Goal: Navigation & Orientation: Find specific page/section

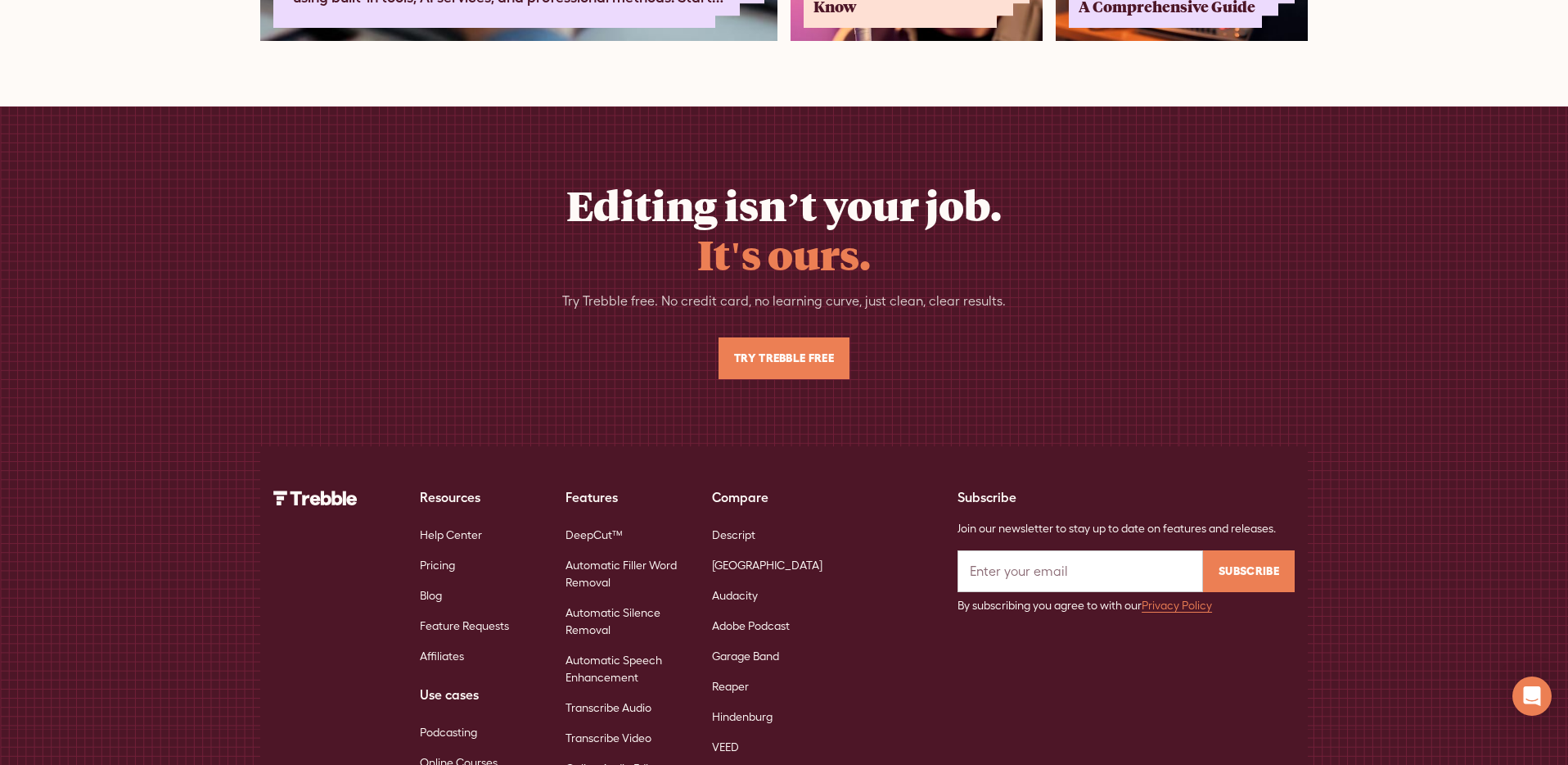
scroll to position [10617, 0]
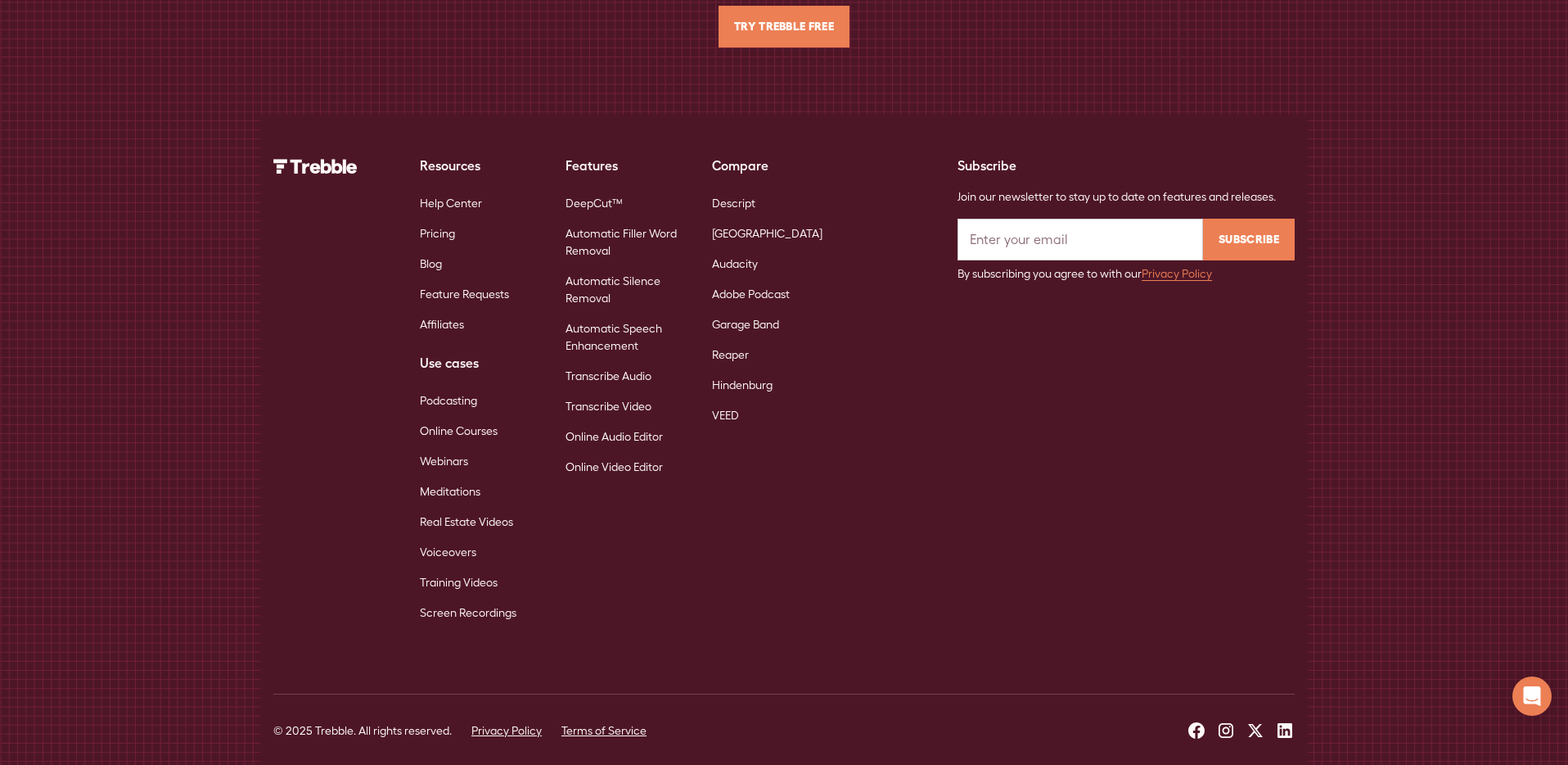
click at [594, 188] on link "DeepCut™" at bounding box center [594, 203] width 58 height 31
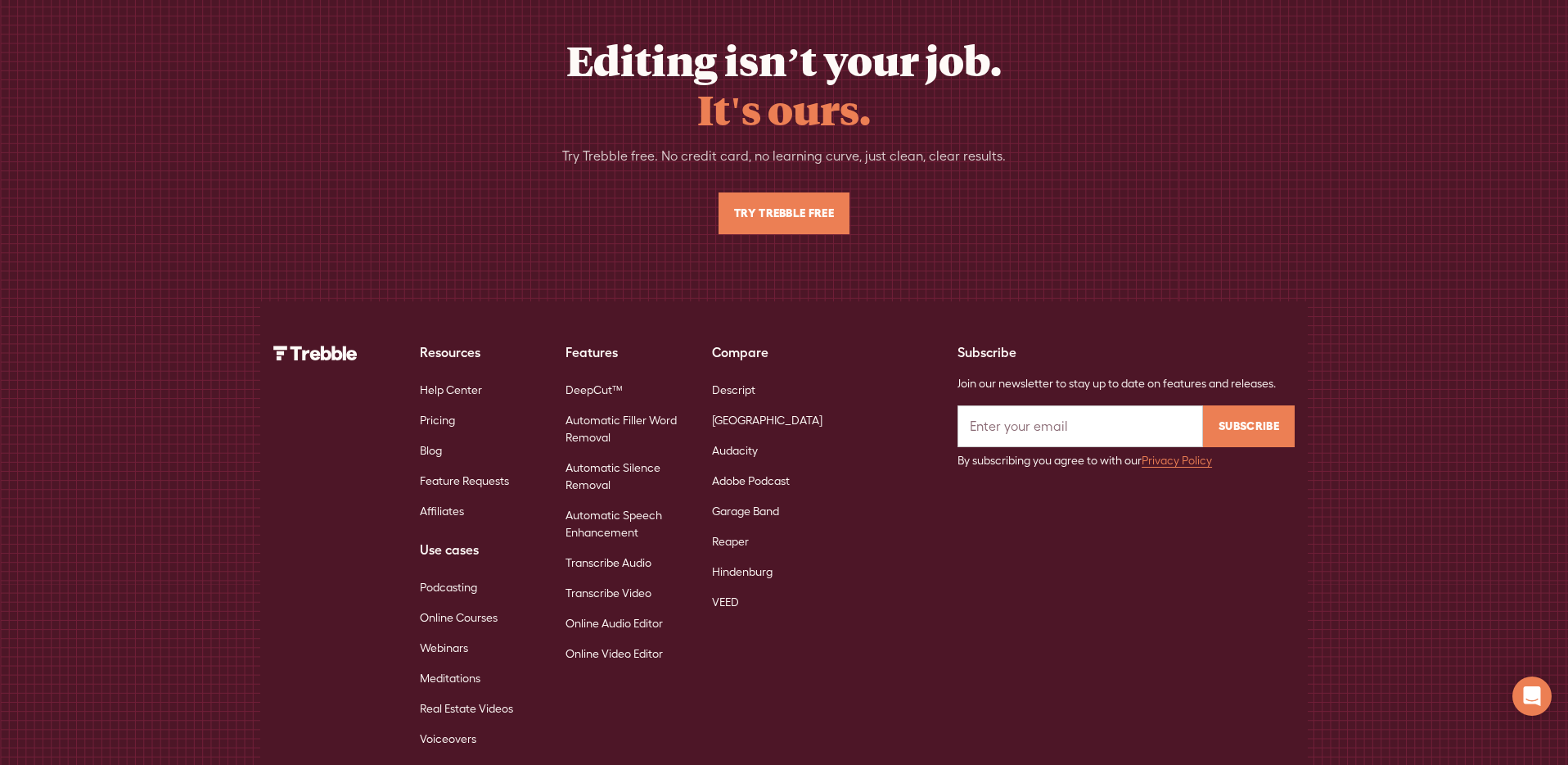
scroll to position [11262, 0]
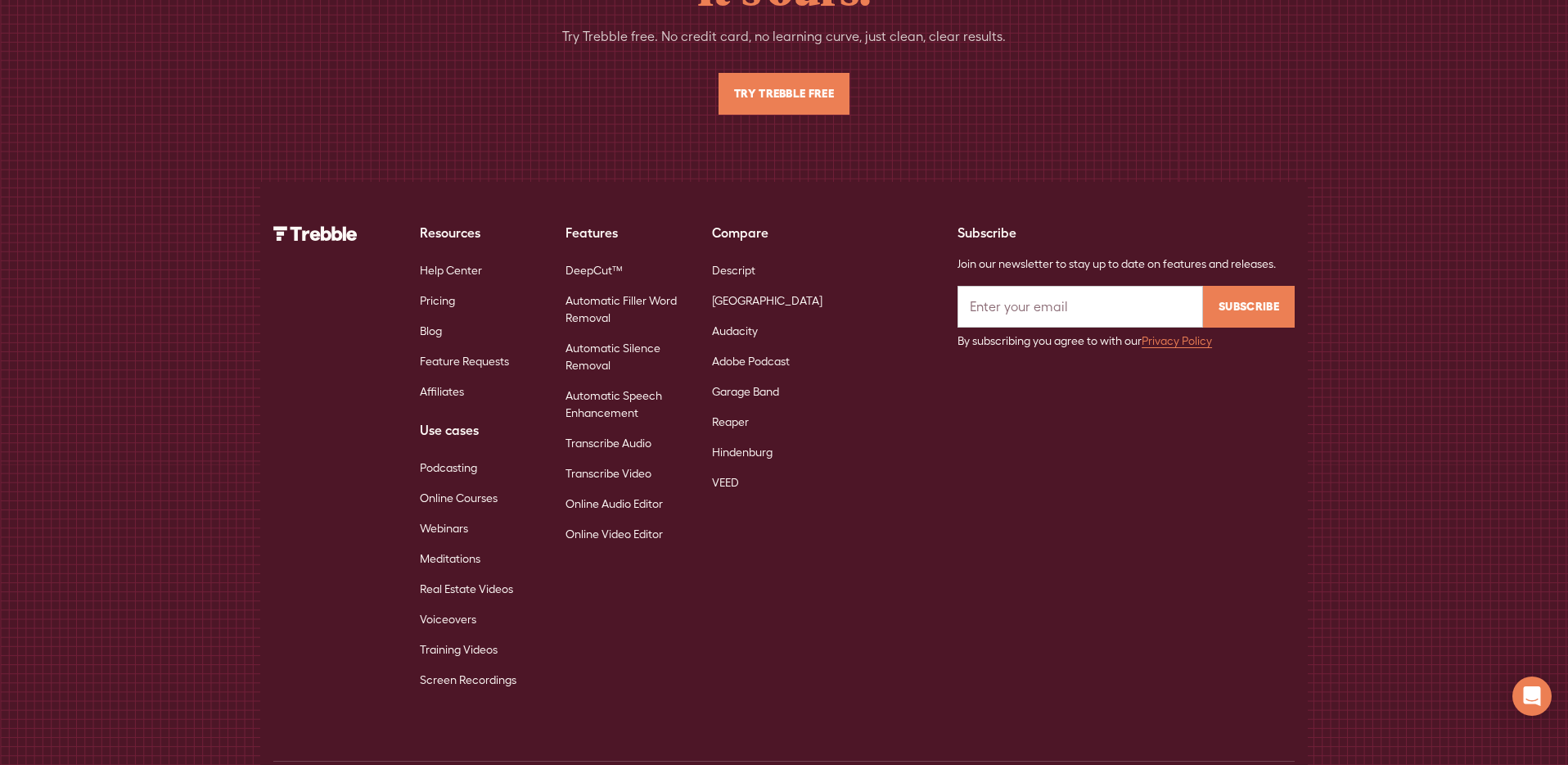
click at [623, 286] on link "Automatic Filler Word Removal" at bounding box center [625, 309] width 120 height 47
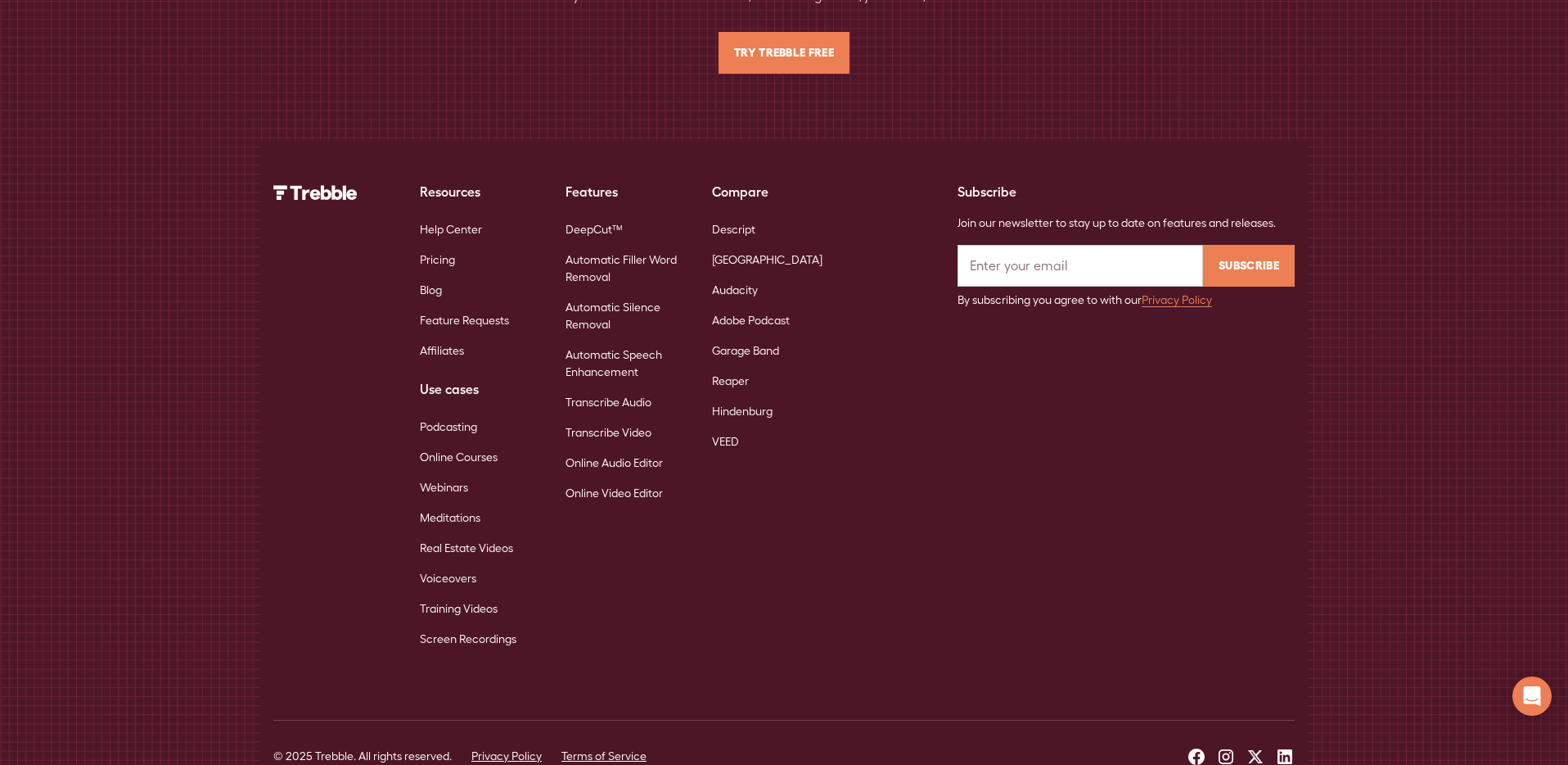
scroll to position [6317, 0]
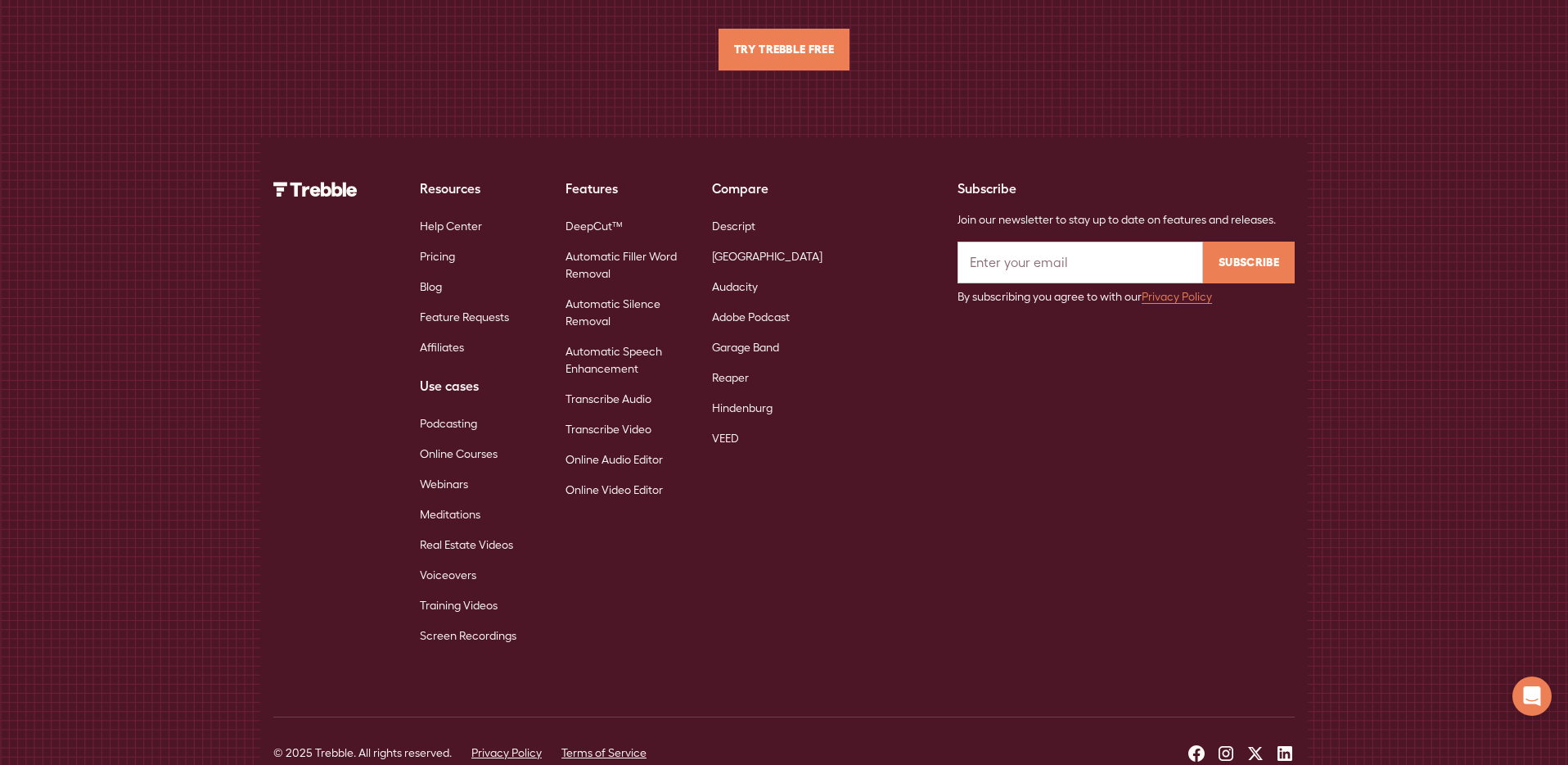
click at [609, 289] on link "Automatic Silence Removal" at bounding box center [625, 312] width 120 height 47
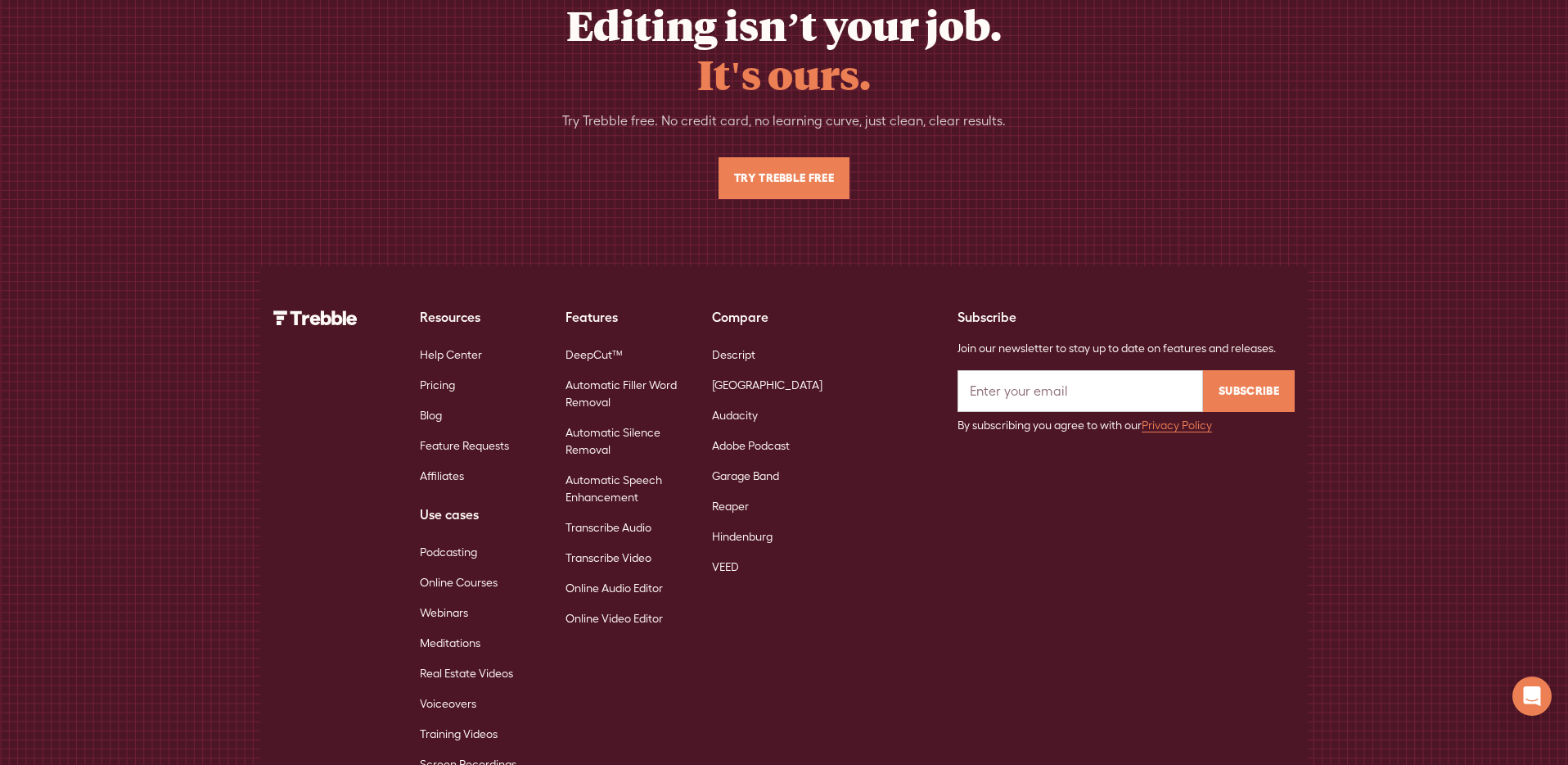
scroll to position [6294, 0]
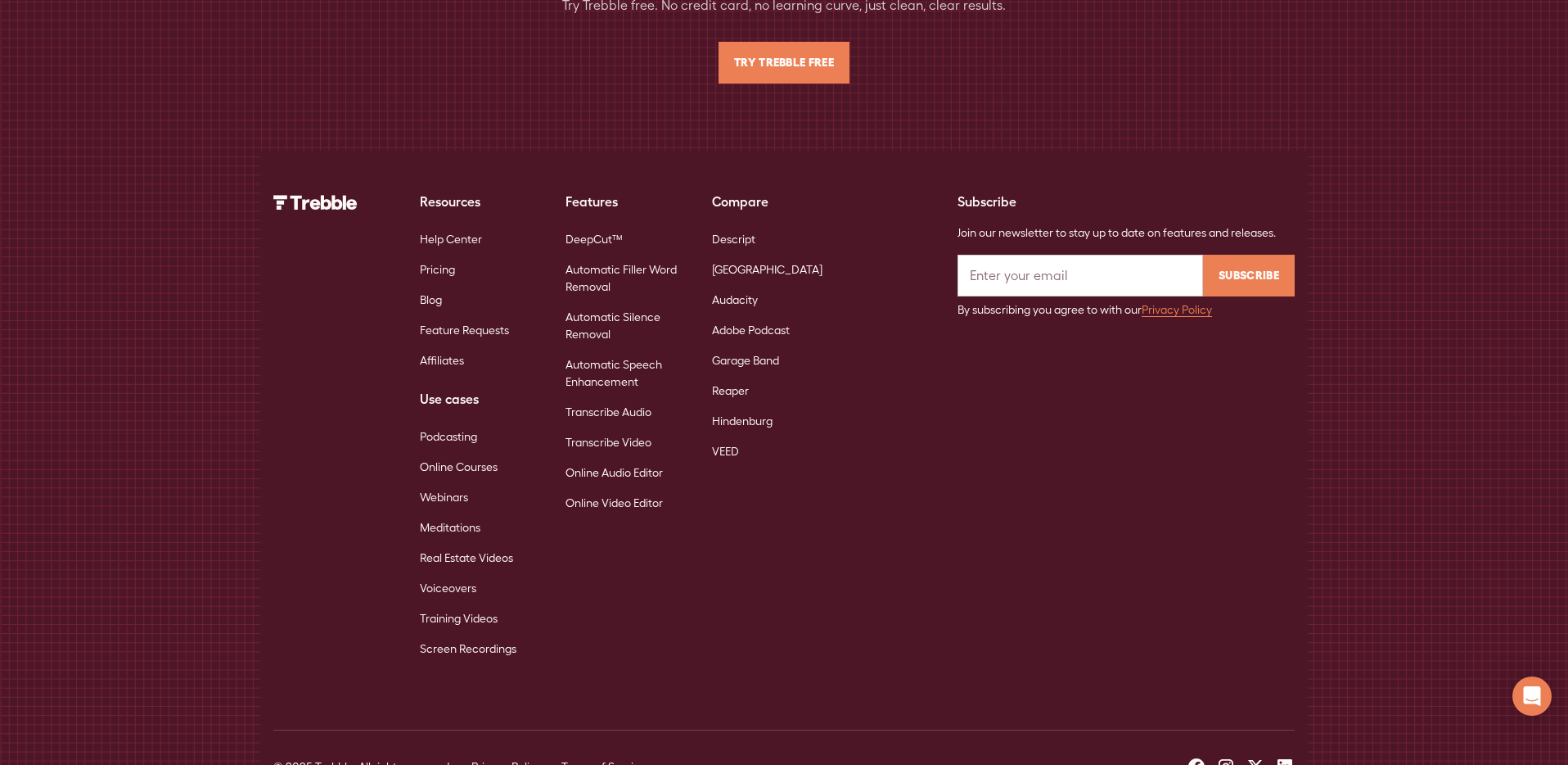
click at [608, 349] on link "Automatic Speech Enhancement" at bounding box center [625, 372] width 120 height 47
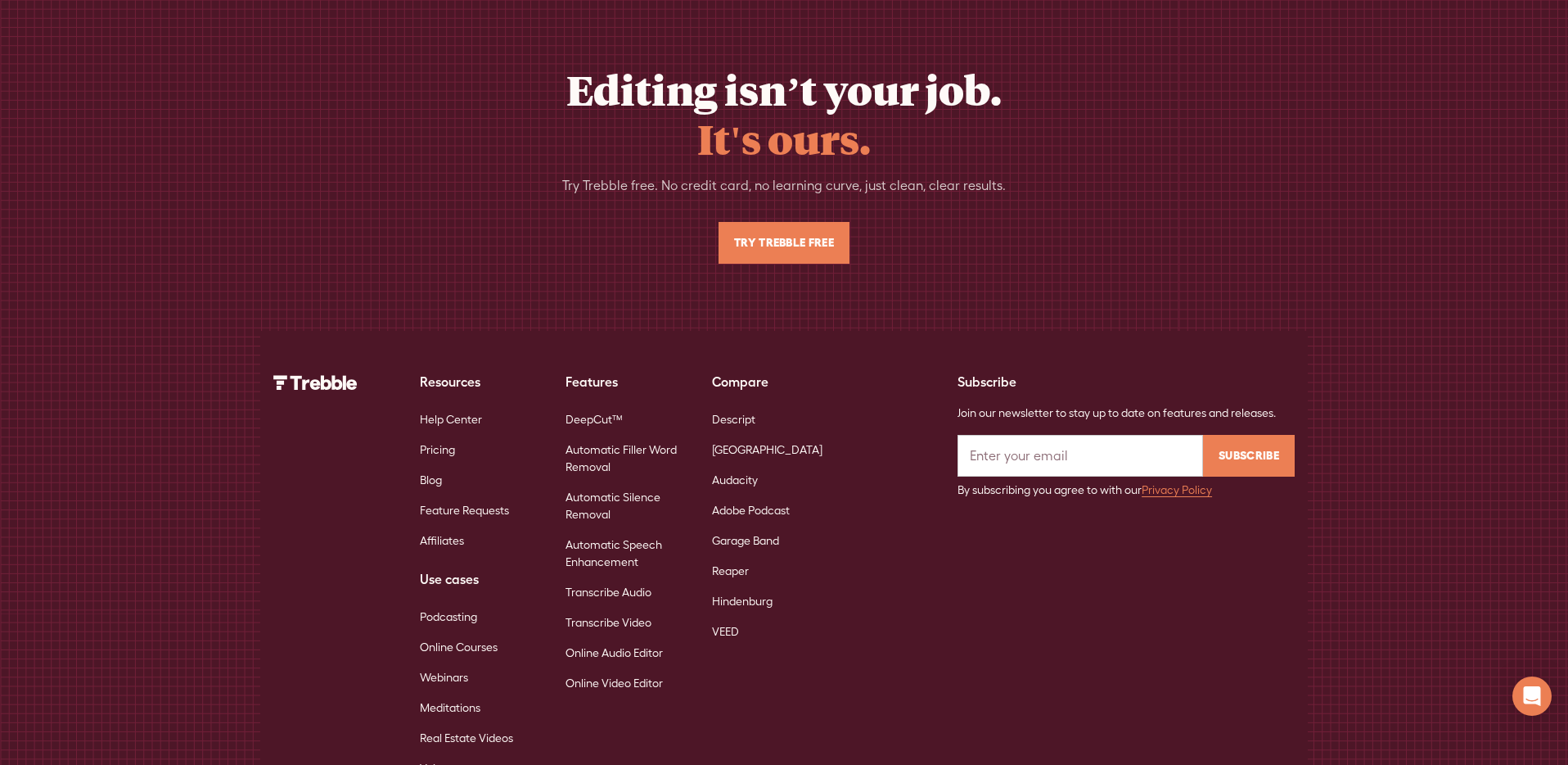
scroll to position [6317, 0]
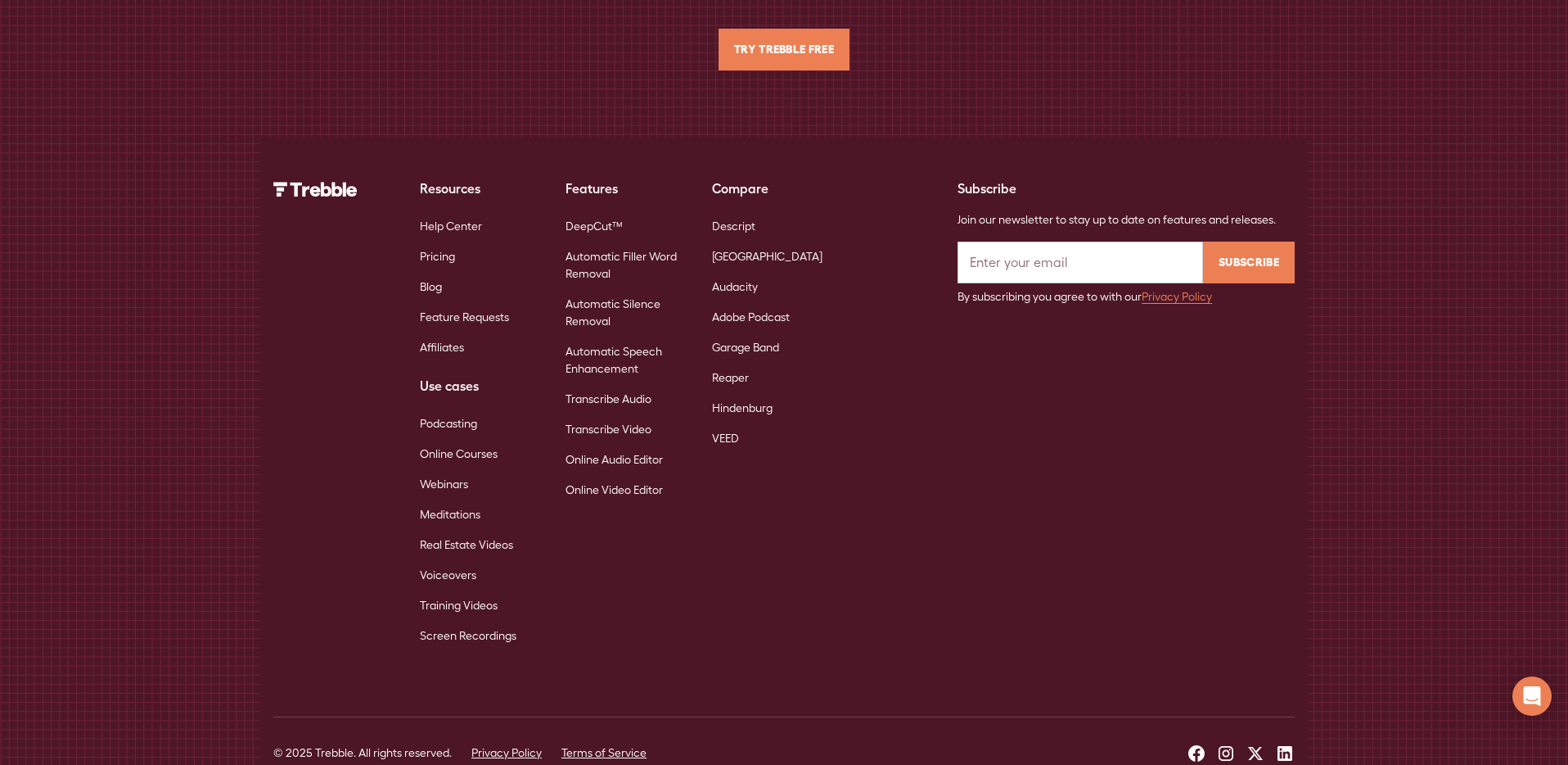
click at [607, 384] on link "Transcribe Audio" at bounding box center [608, 399] width 86 height 31
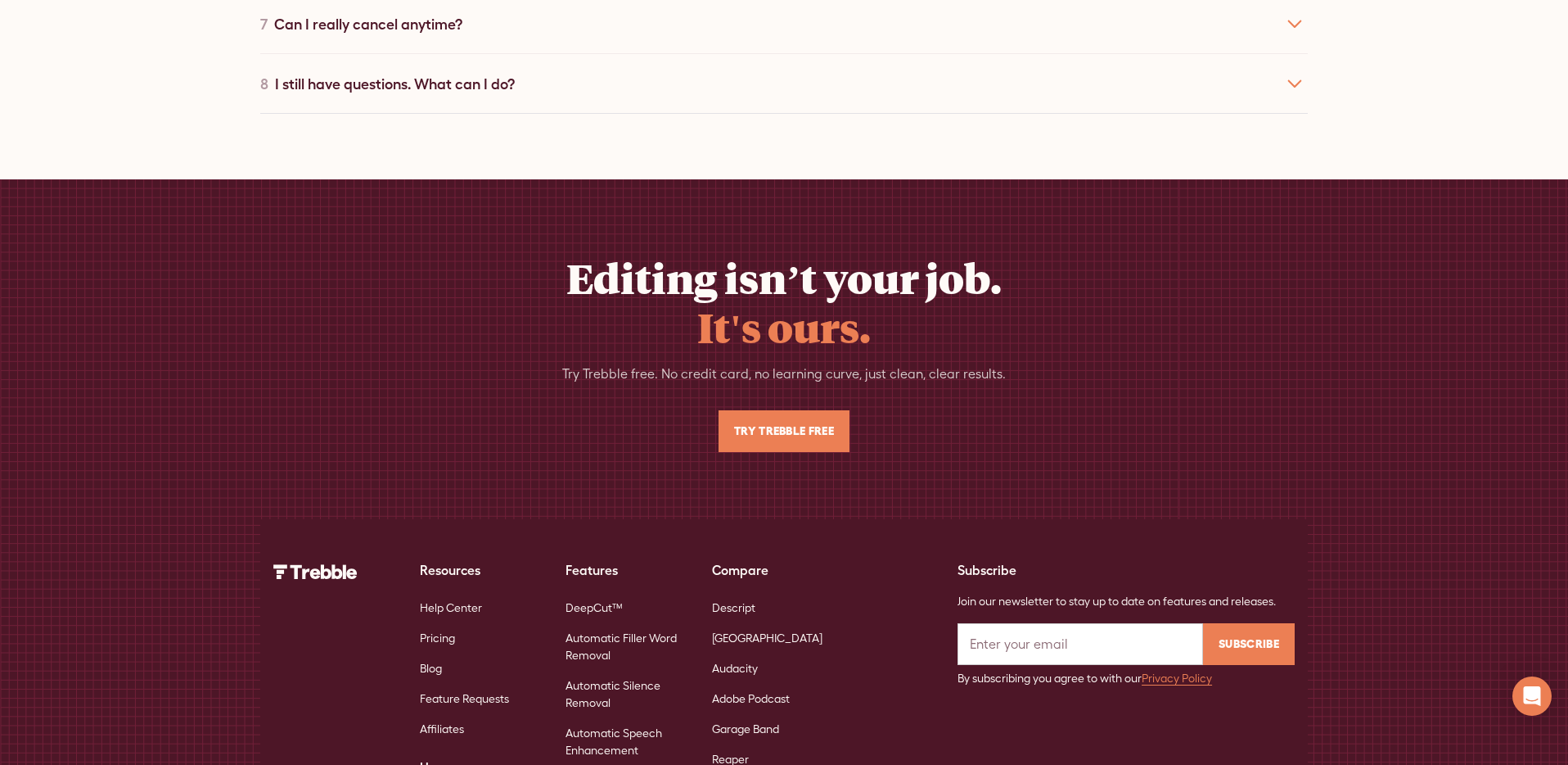
scroll to position [7220, 0]
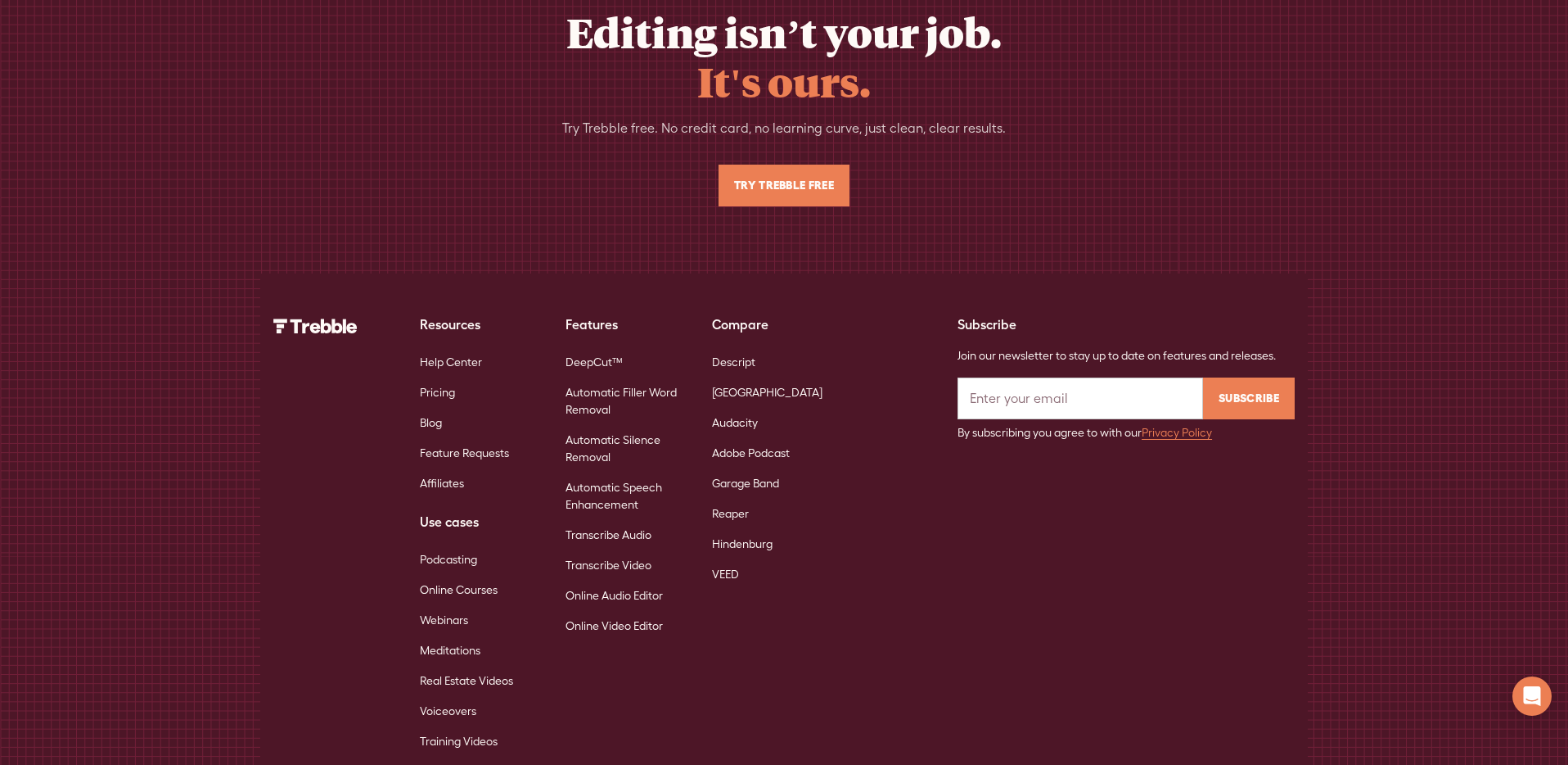
click at [625, 581] on link "Online Audio Editor" at bounding box center [613, 596] width 97 height 31
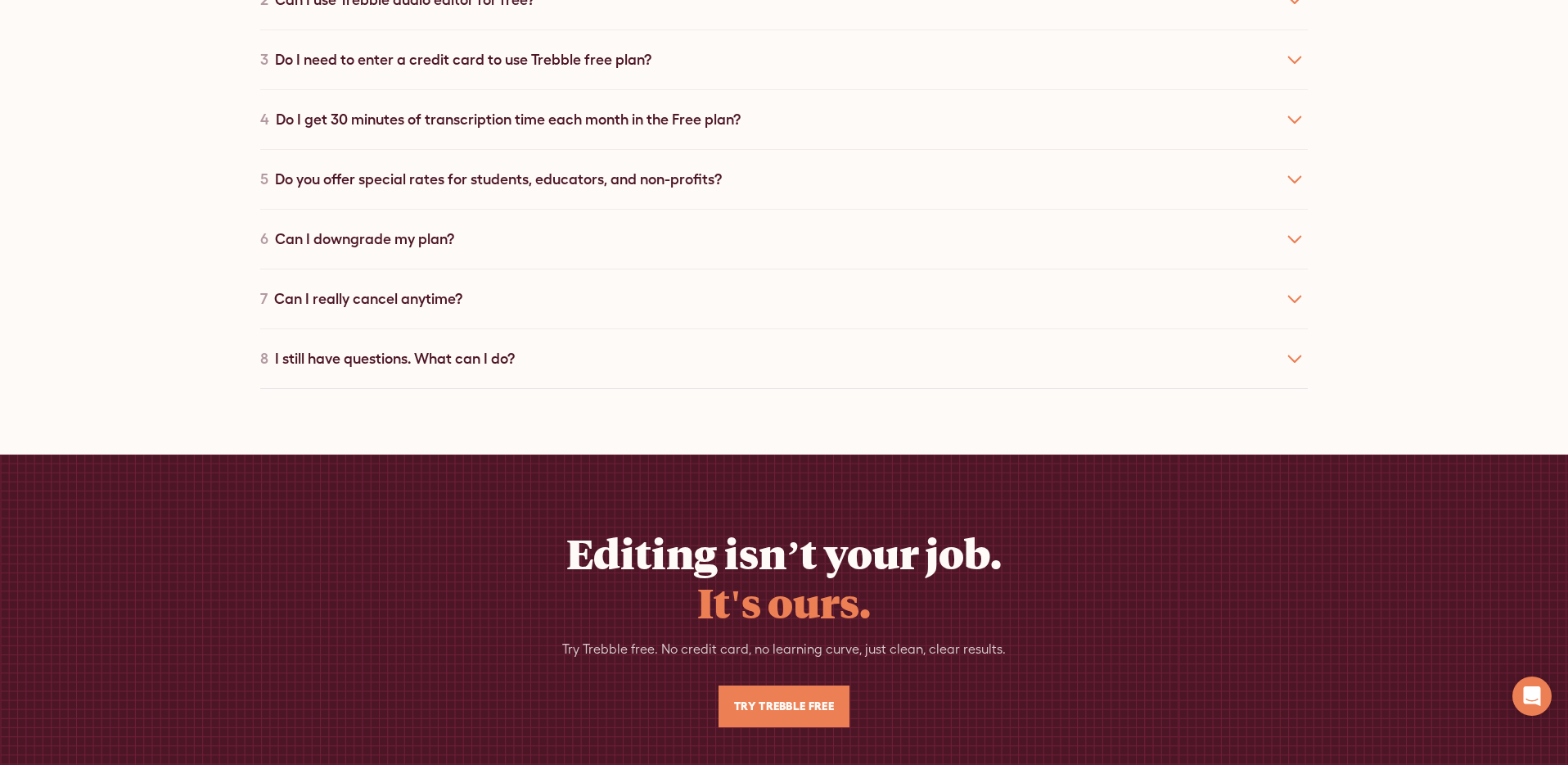
scroll to position [7323, 0]
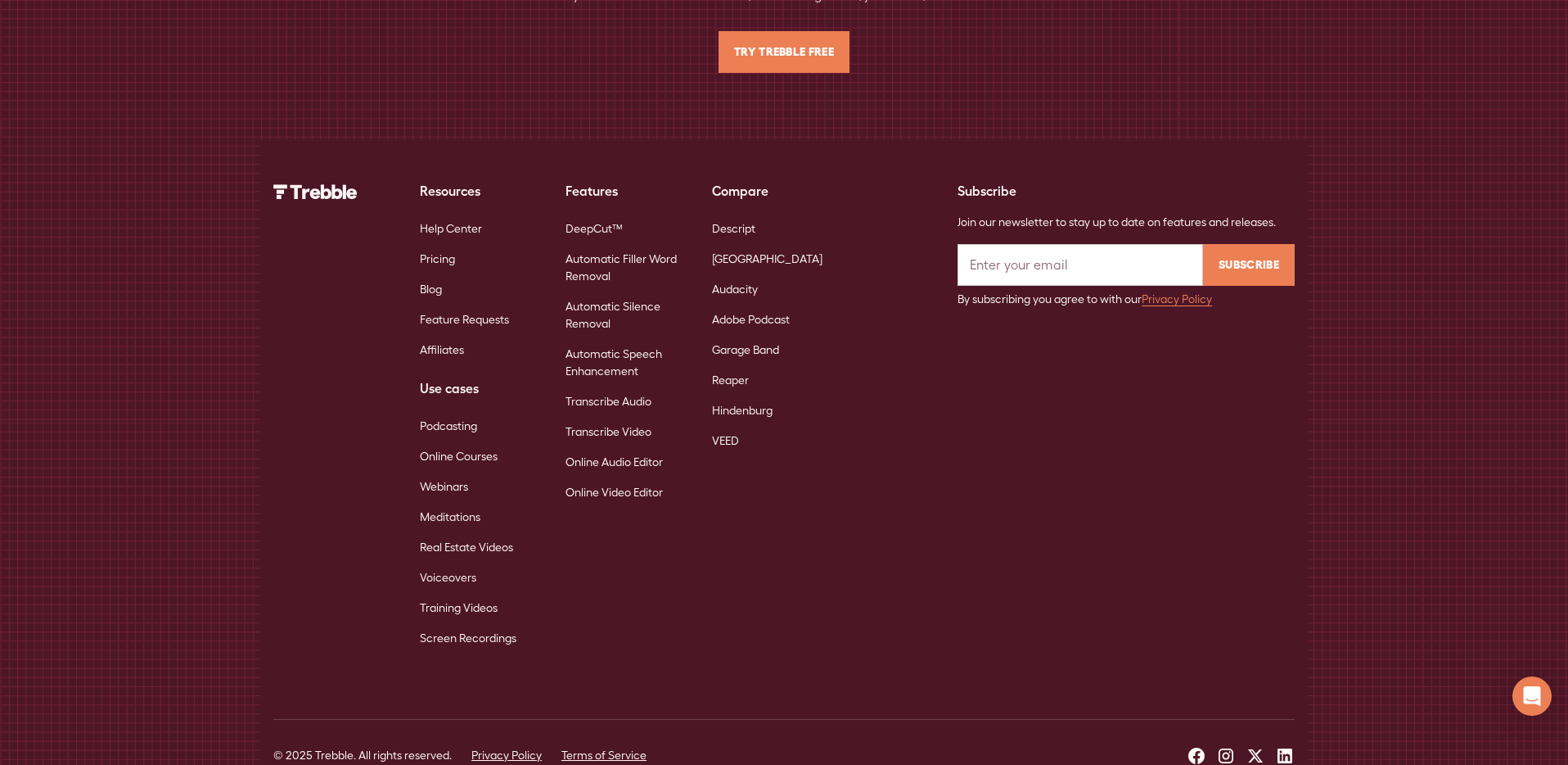
click at [620, 477] on link "Online Video Editor" at bounding box center [613, 492] width 97 height 31
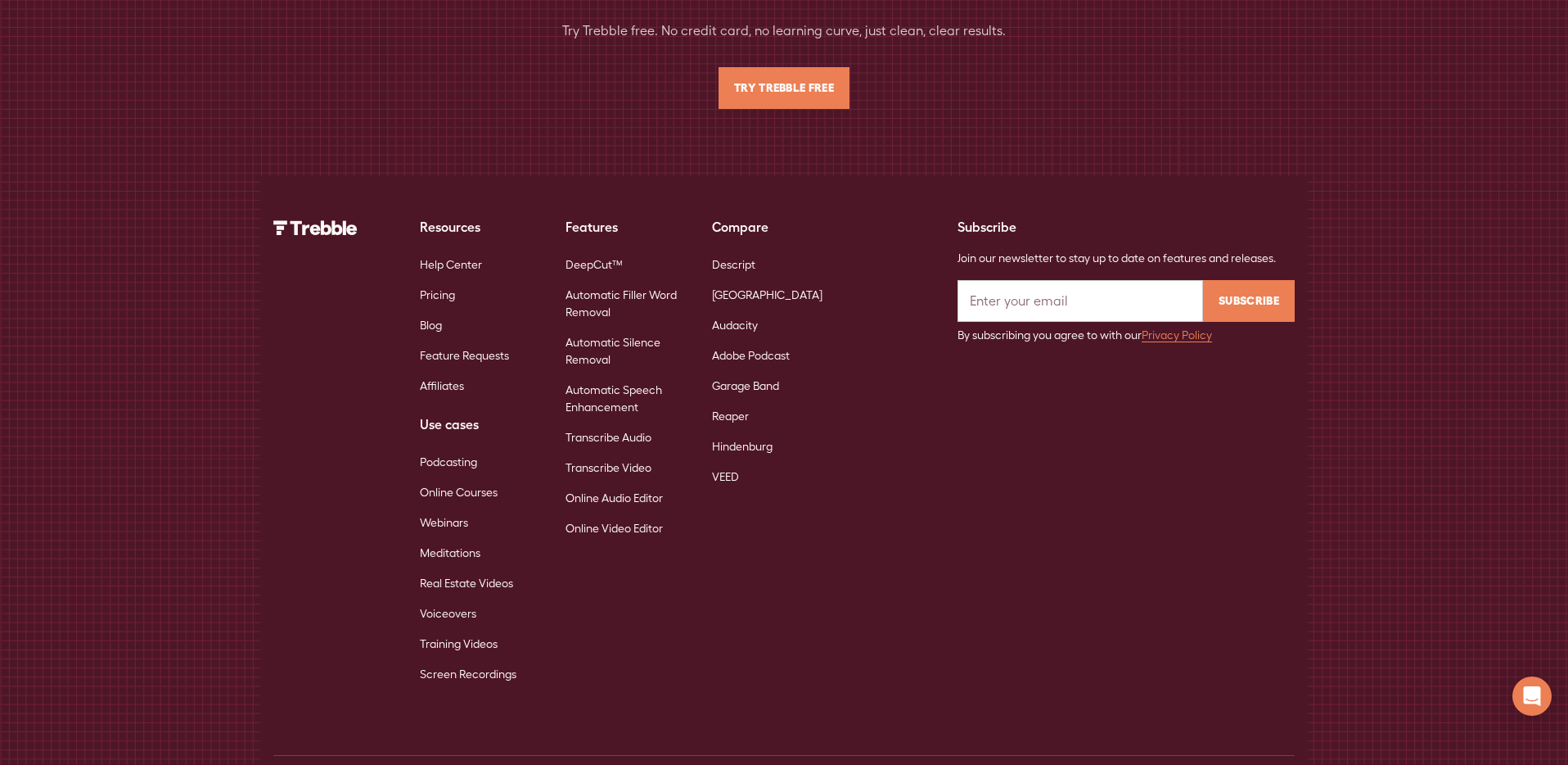
scroll to position [7336, 0]
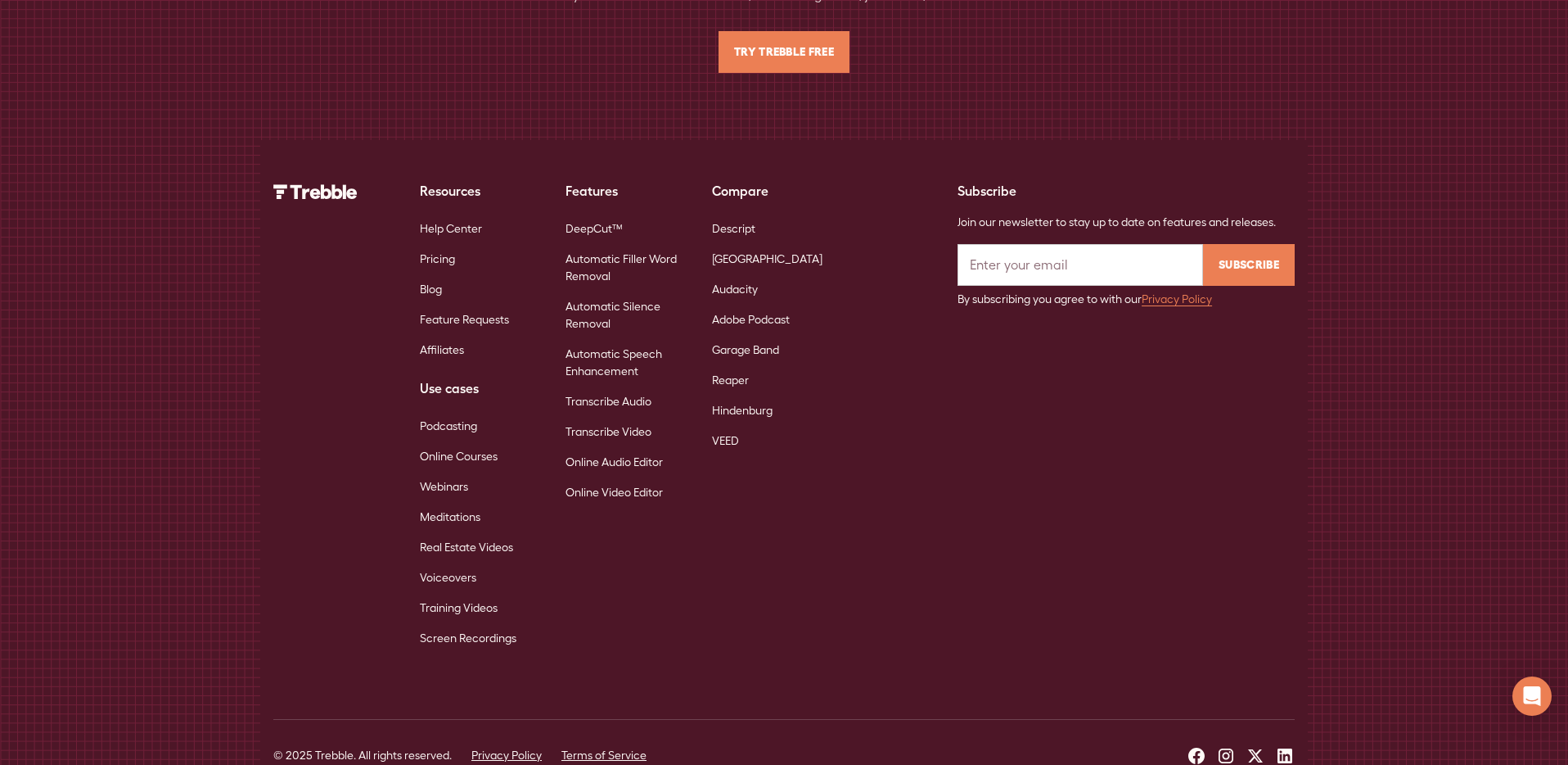
click at [459, 411] on link "Podcasting" at bounding box center [448, 426] width 58 height 31
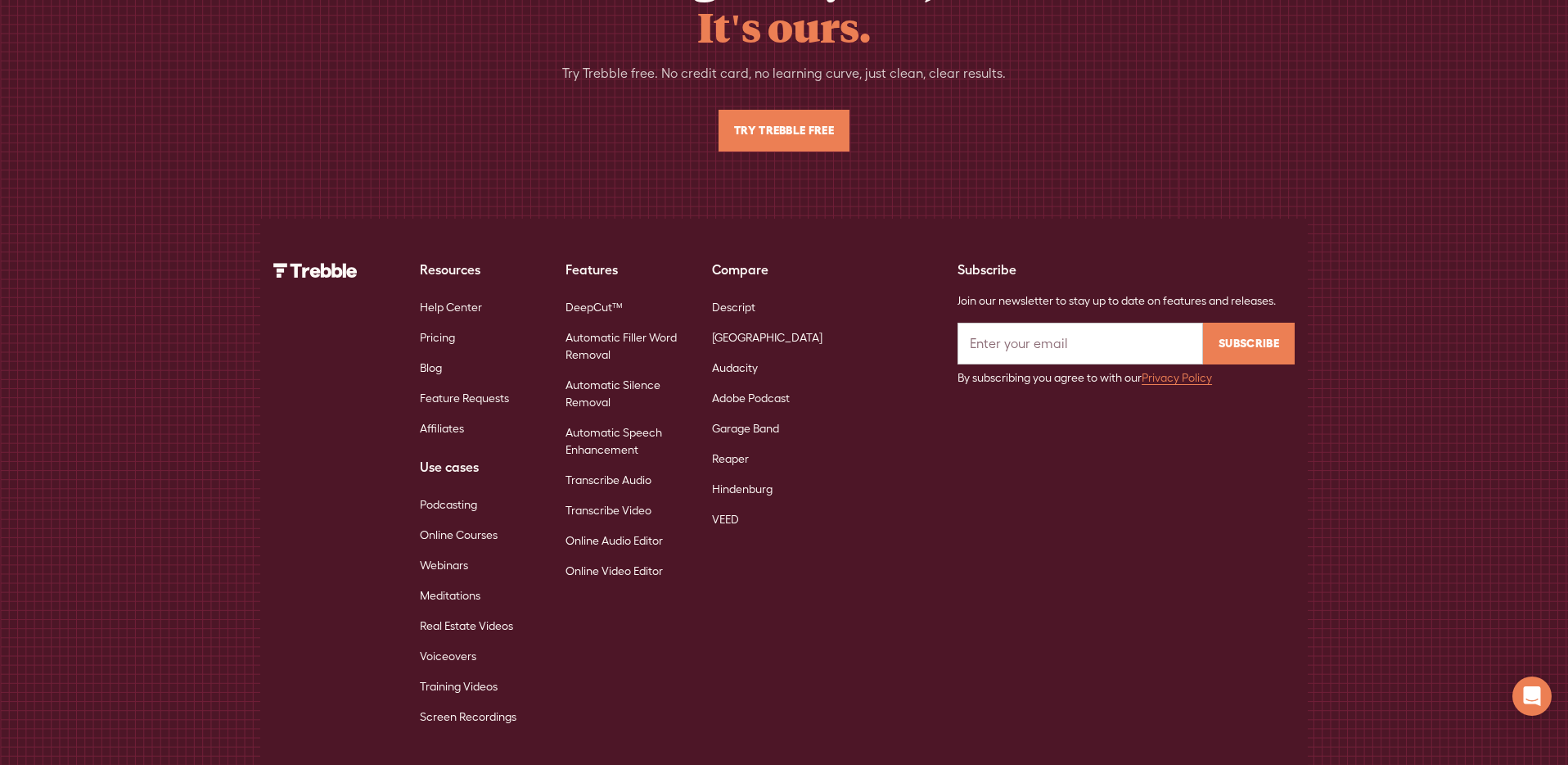
scroll to position [5711, 0]
click at [453, 552] on link "Webinars" at bounding box center [443, 567] width 48 height 31
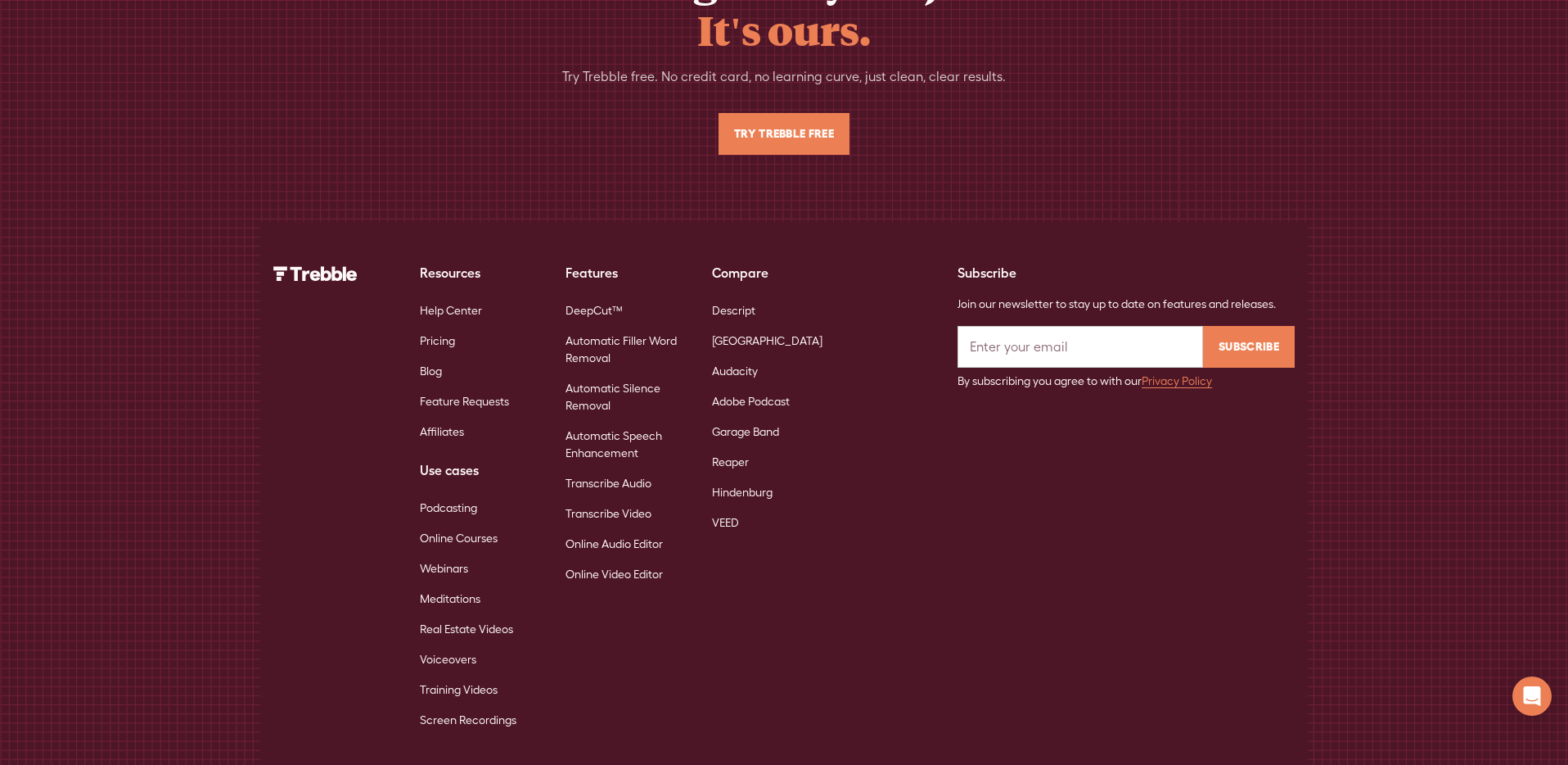
click at [455, 554] on link "Webinars" at bounding box center [443, 569] width 48 height 31
click at [478, 584] on link "Meditations" at bounding box center [449, 599] width 60 height 31
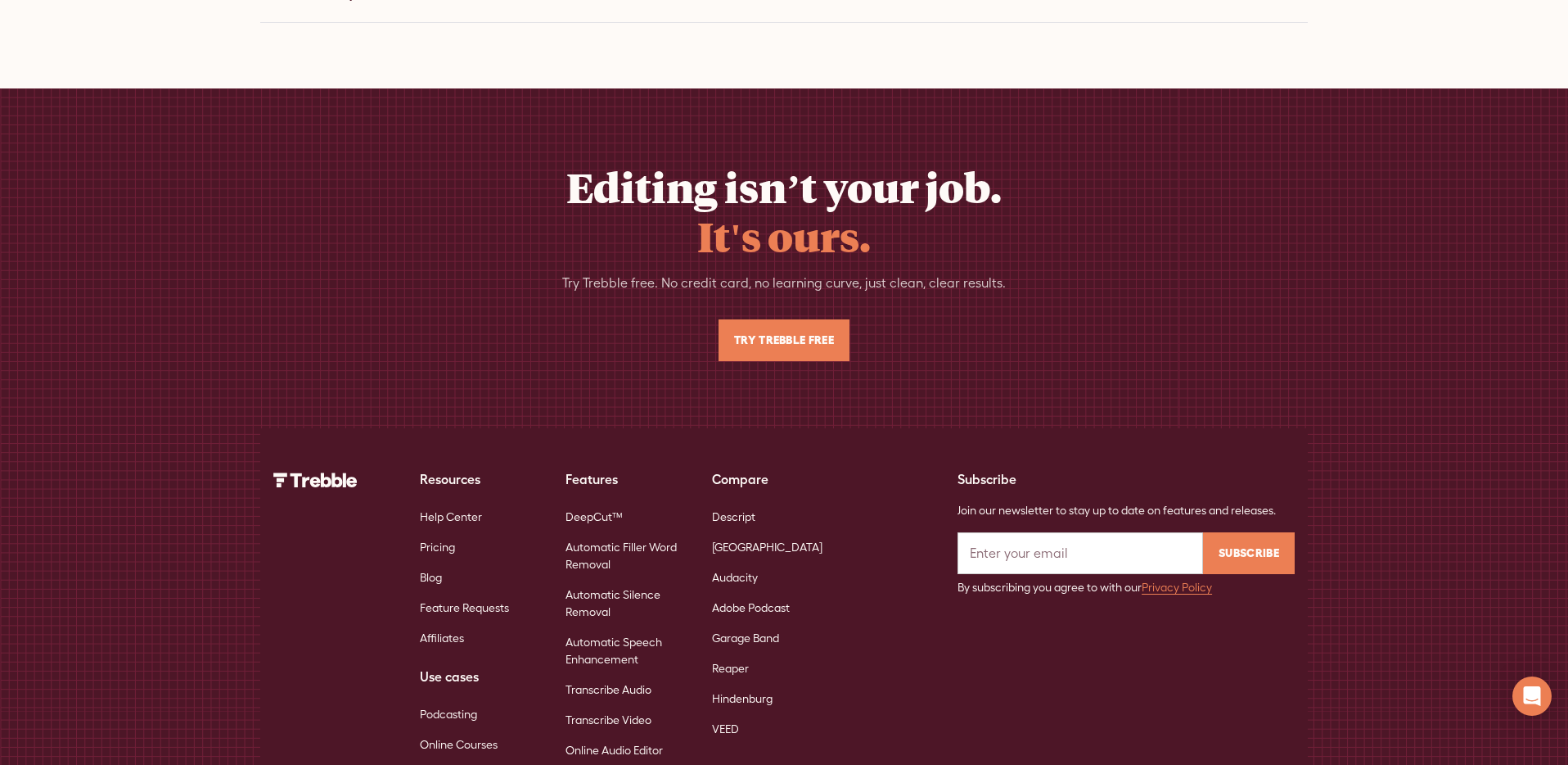
scroll to position [5731, 0]
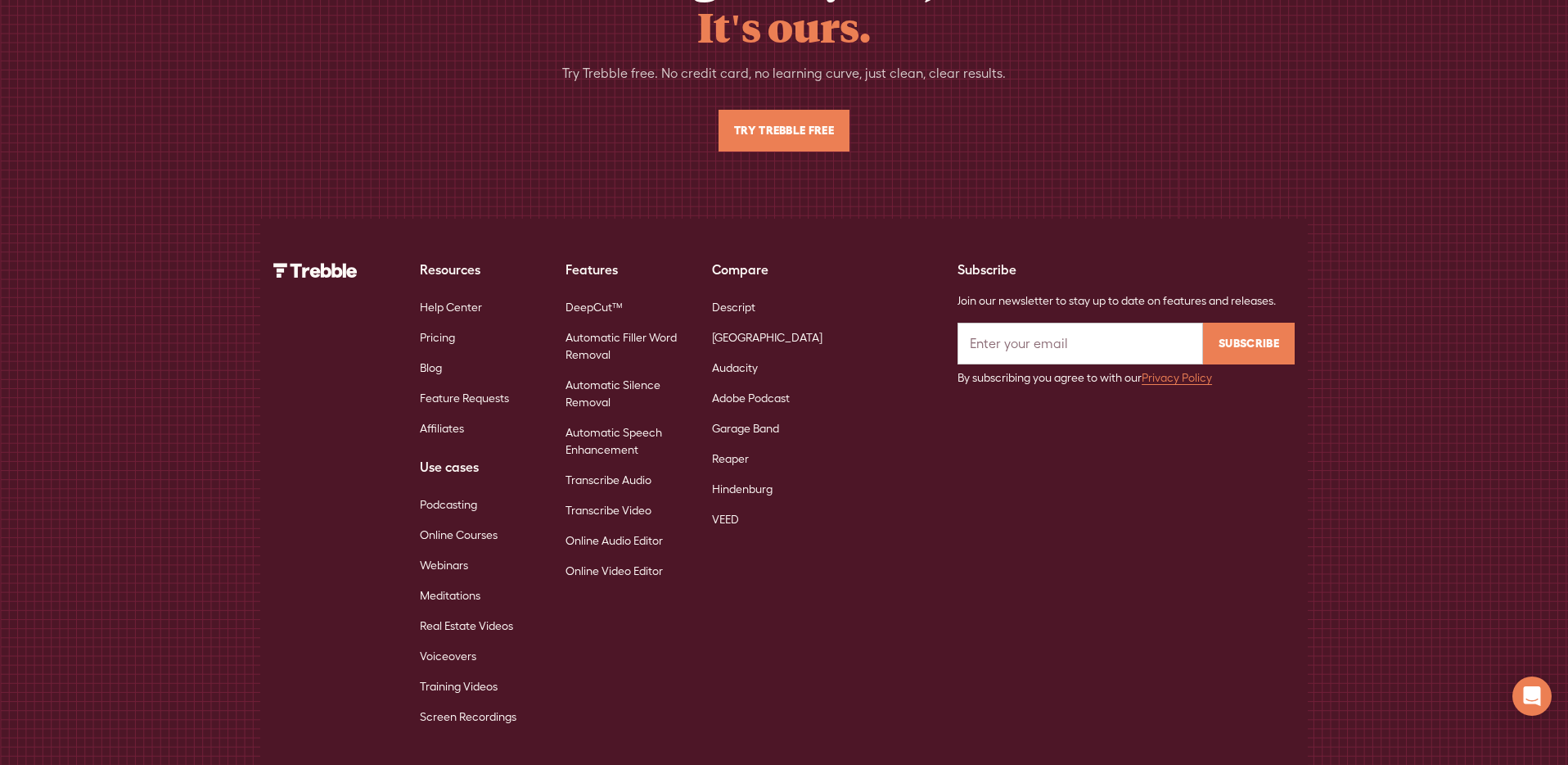
click at [462, 520] on link "Online Courses" at bounding box center [458, 536] width 78 height 31
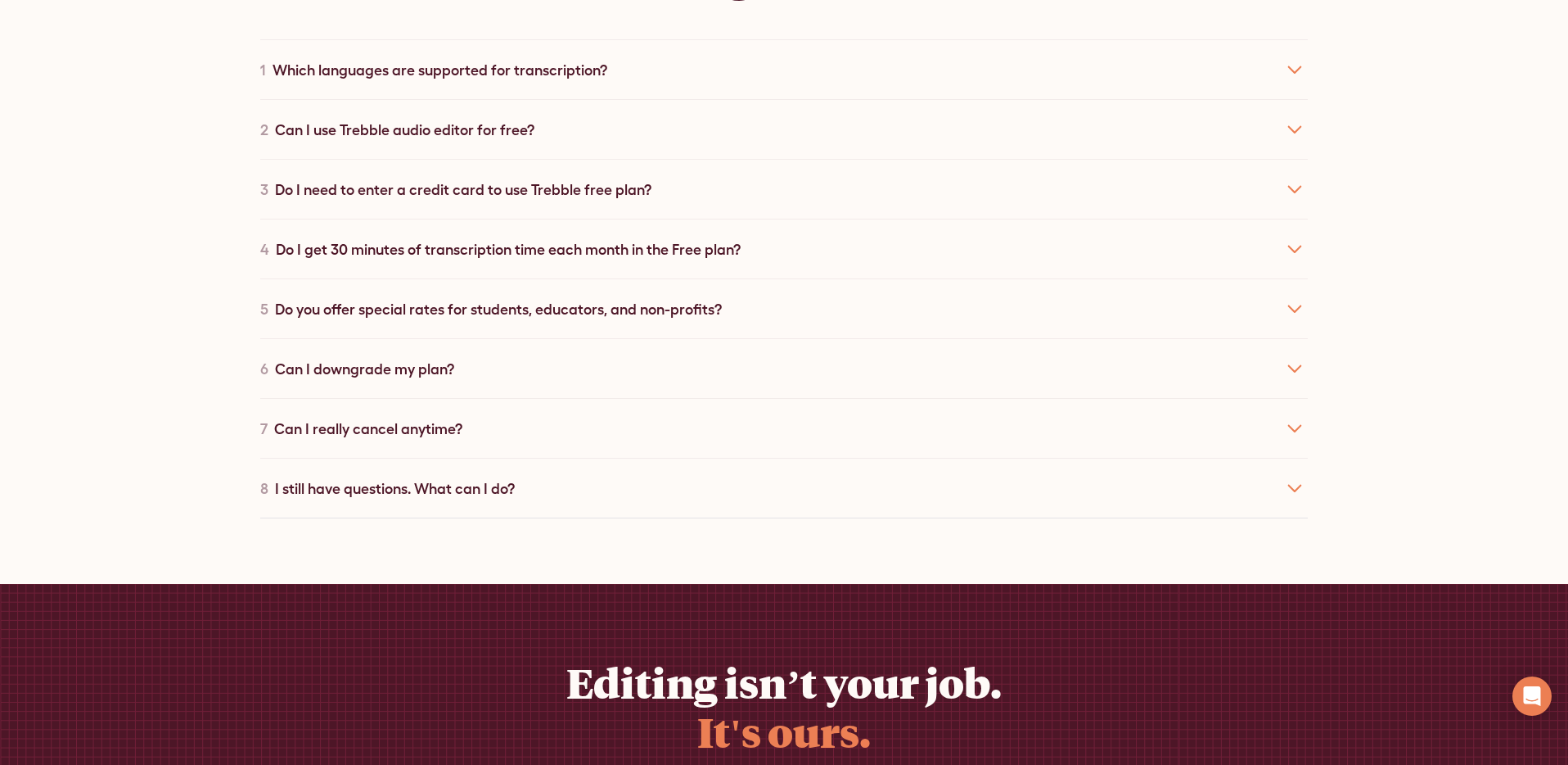
scroll to position [5676, 0]
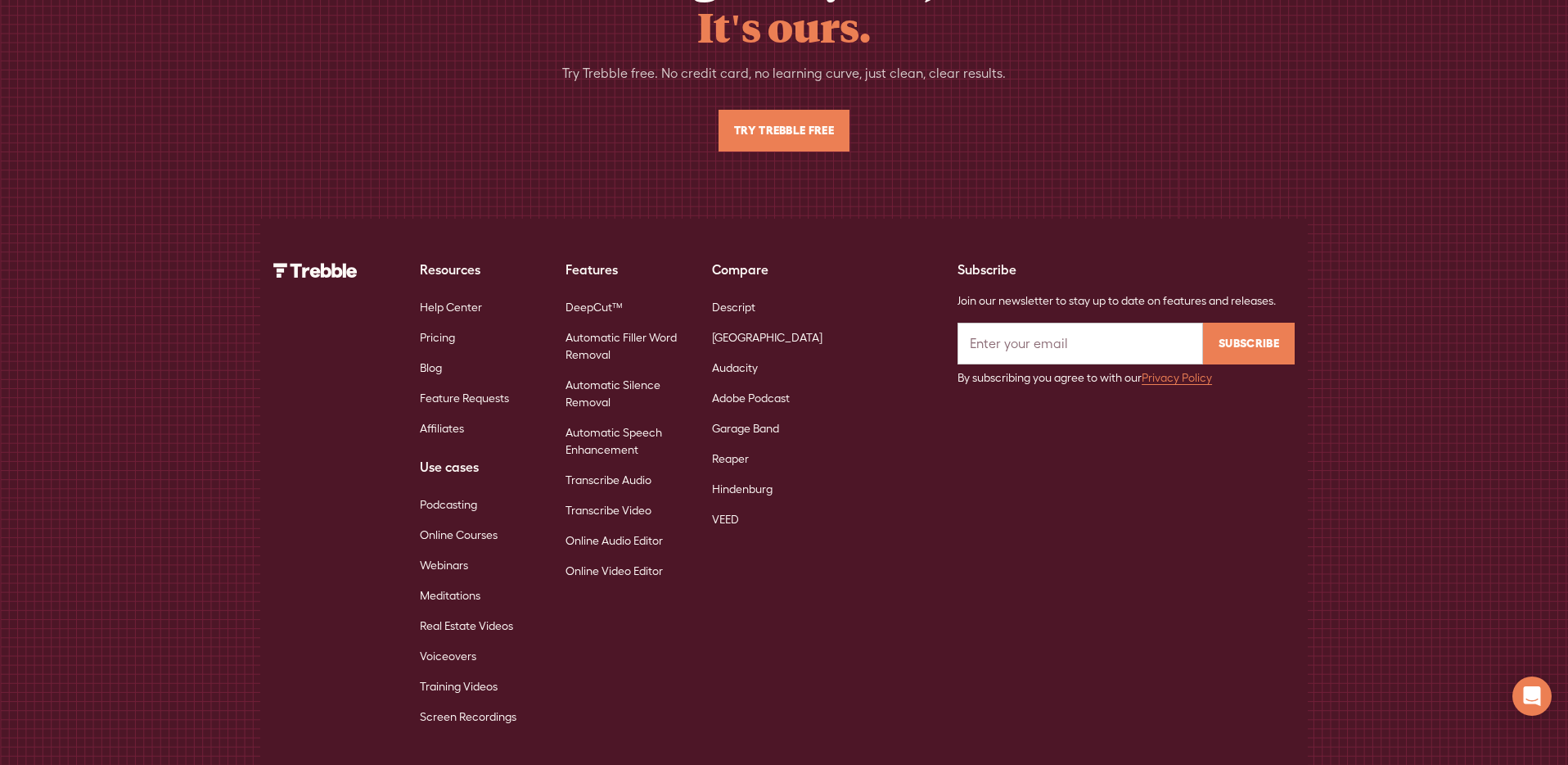
click at [474, 581] on link "Meditations" at bounding box center [449, 596] width 60 height 31
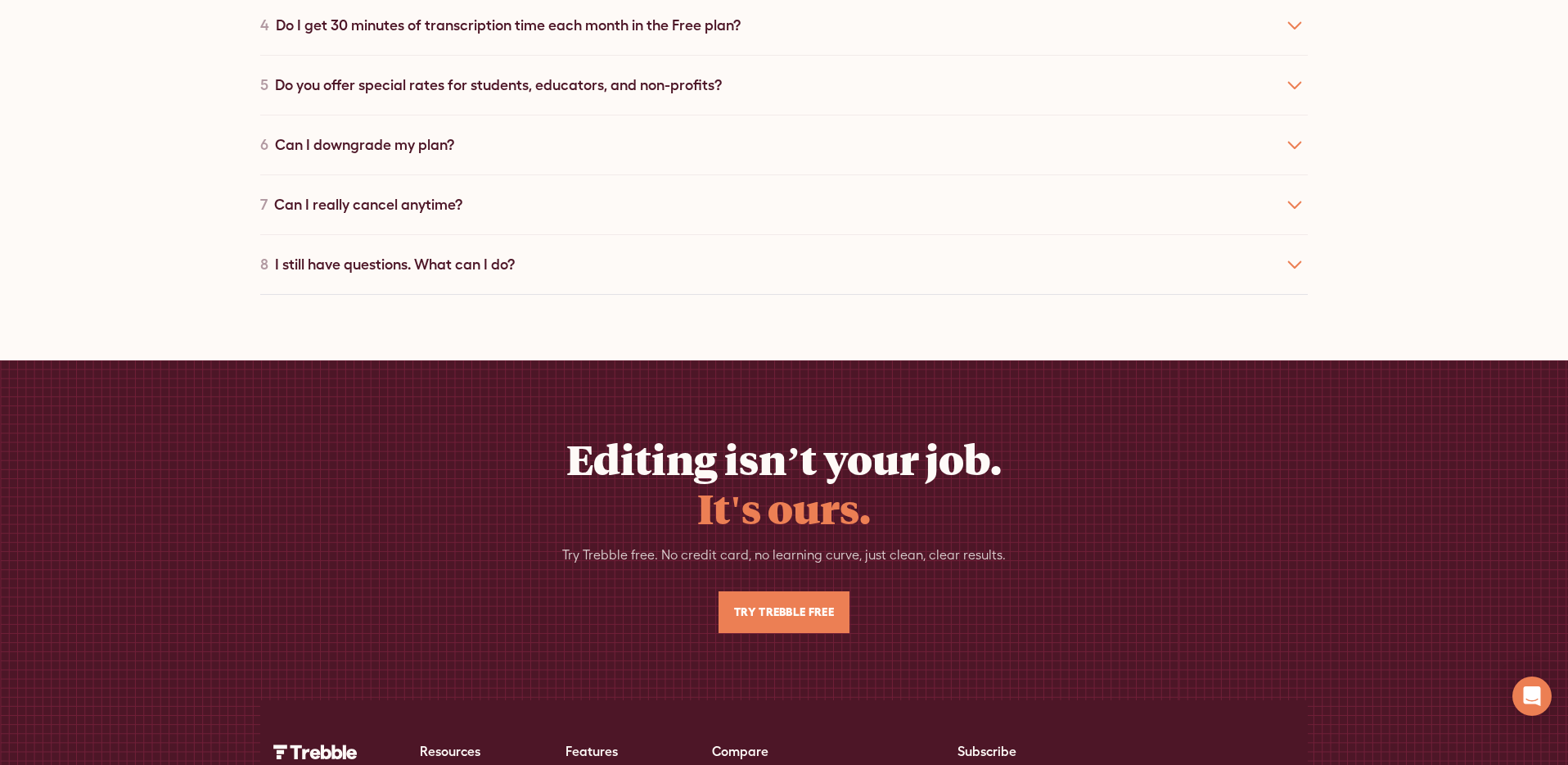
scroll to position [5731, 0]
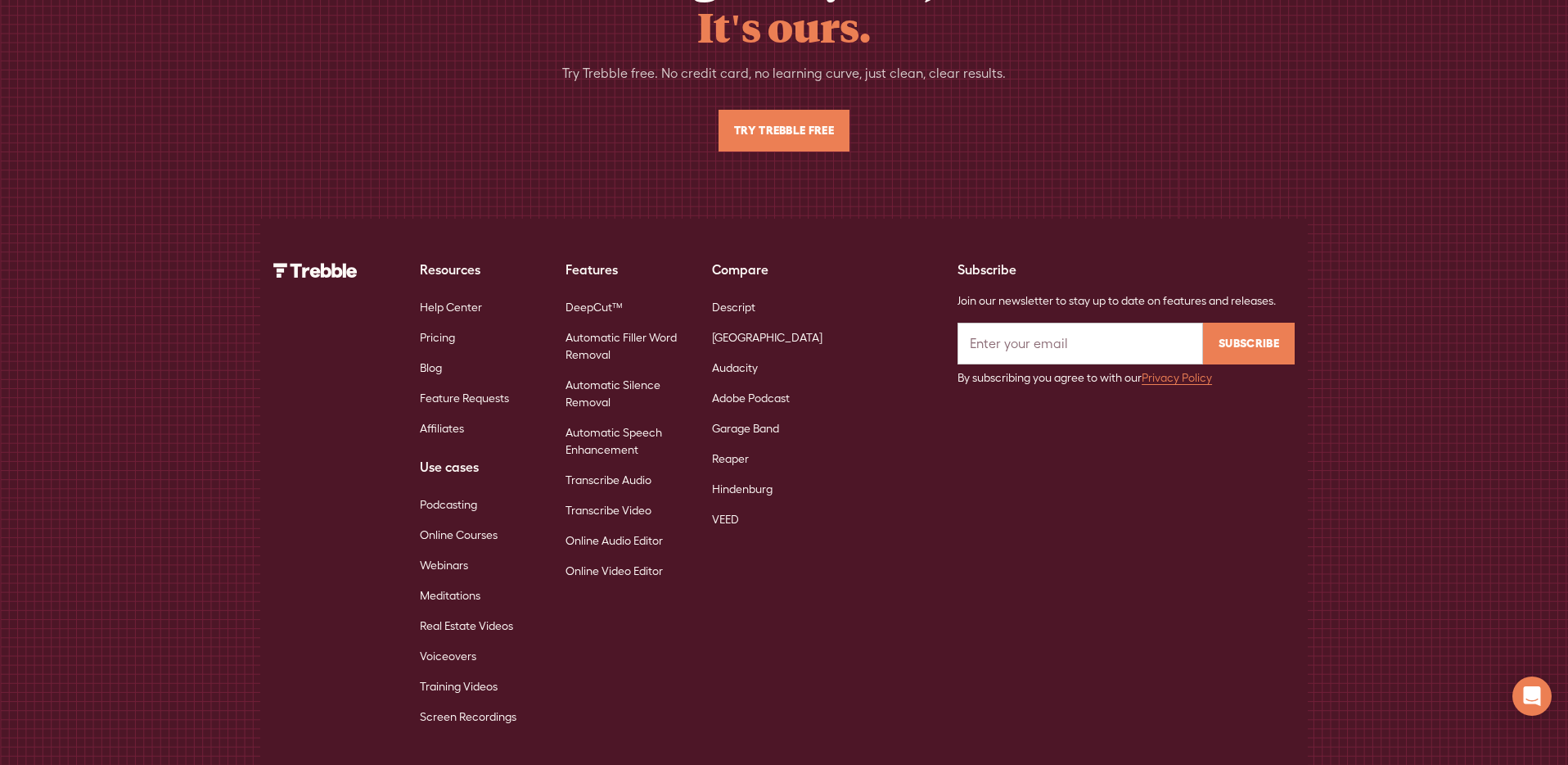
click at [470, 610] on link "Real Estate Videos" at bounding box center [465, 626] width 93 height 31
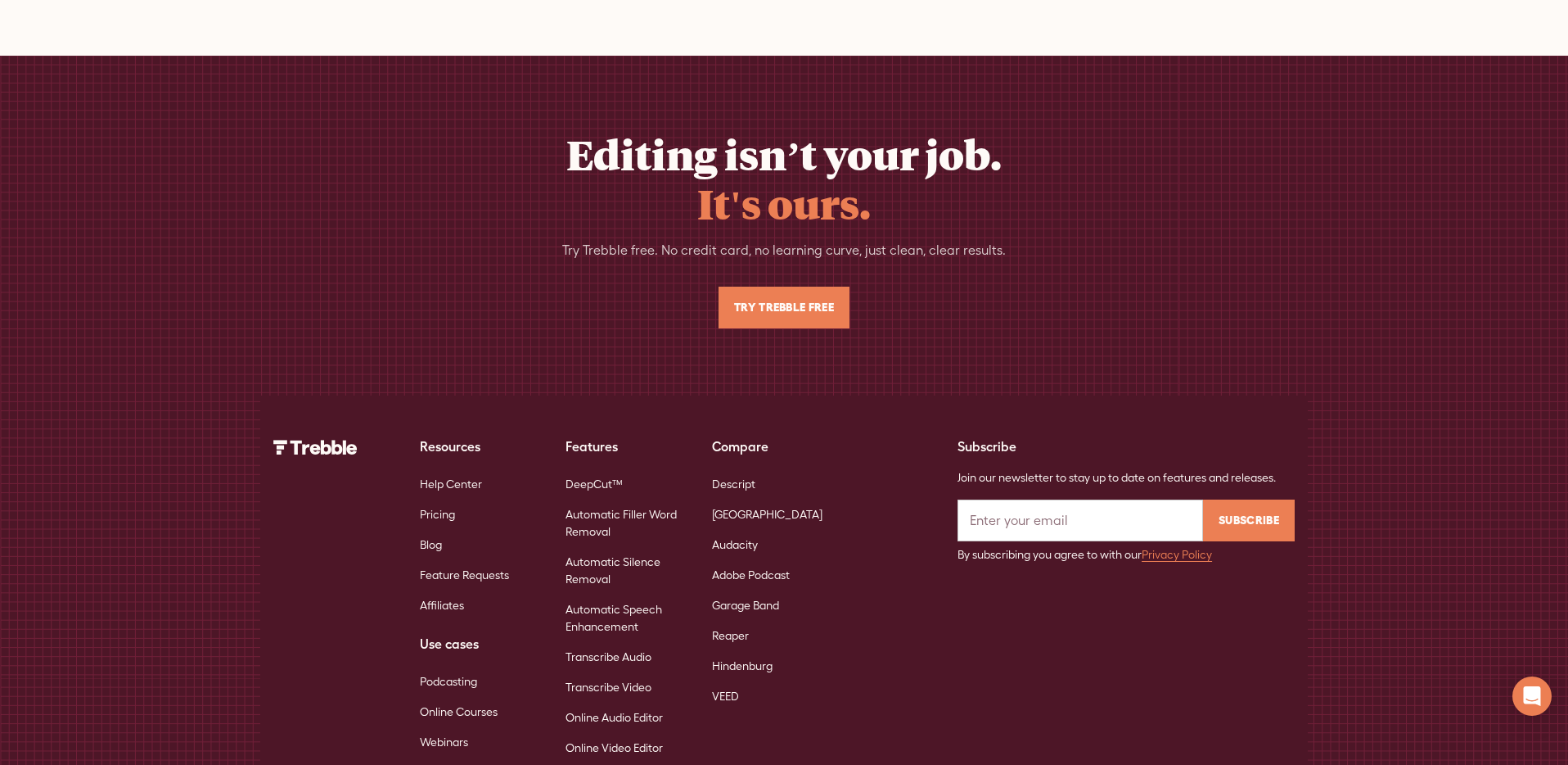
scroll to position [5714, 0]
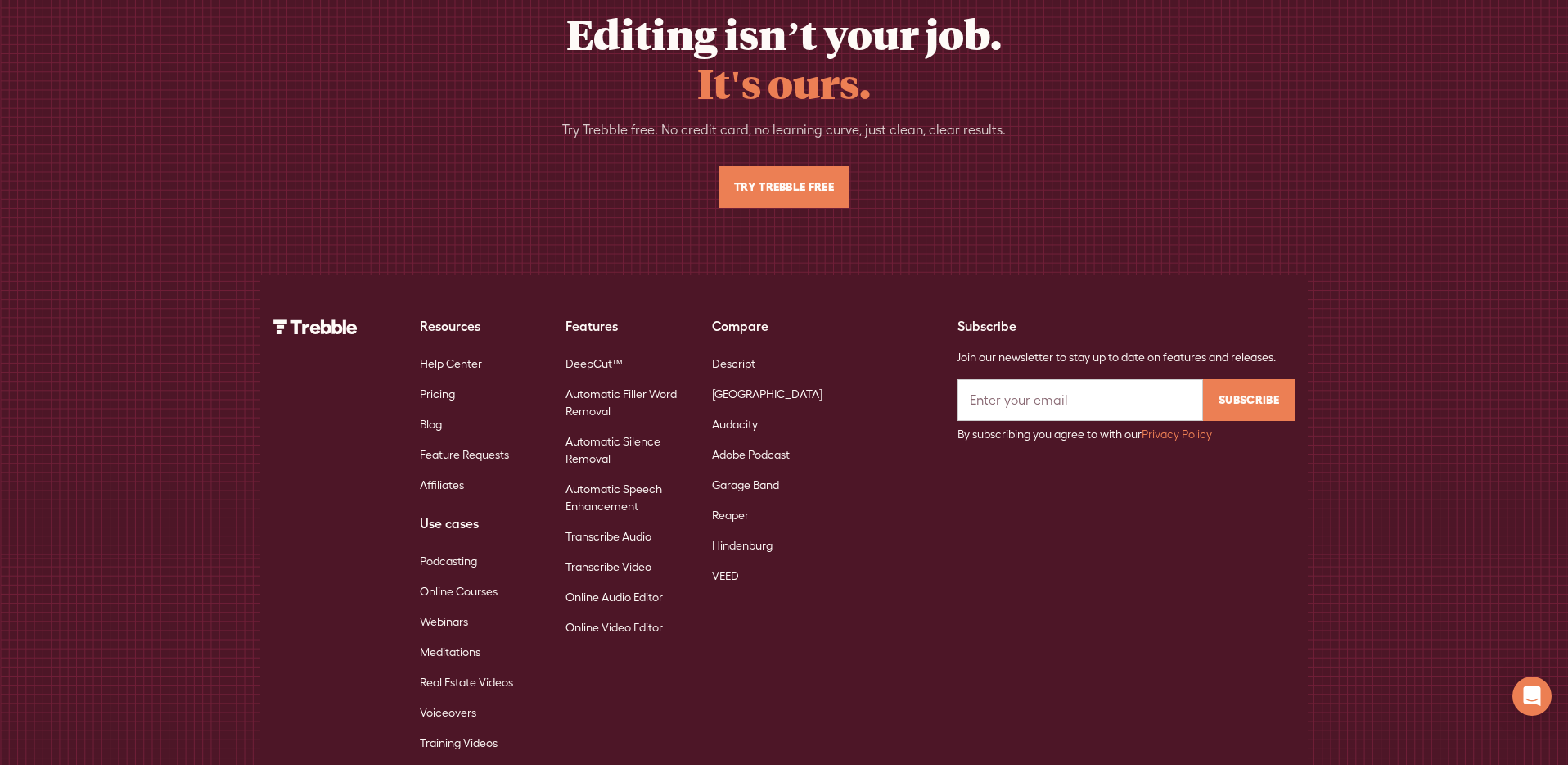
click at [471, 698] on link "Voiceovers" at bounding box center [447, 713] width 57 height 31
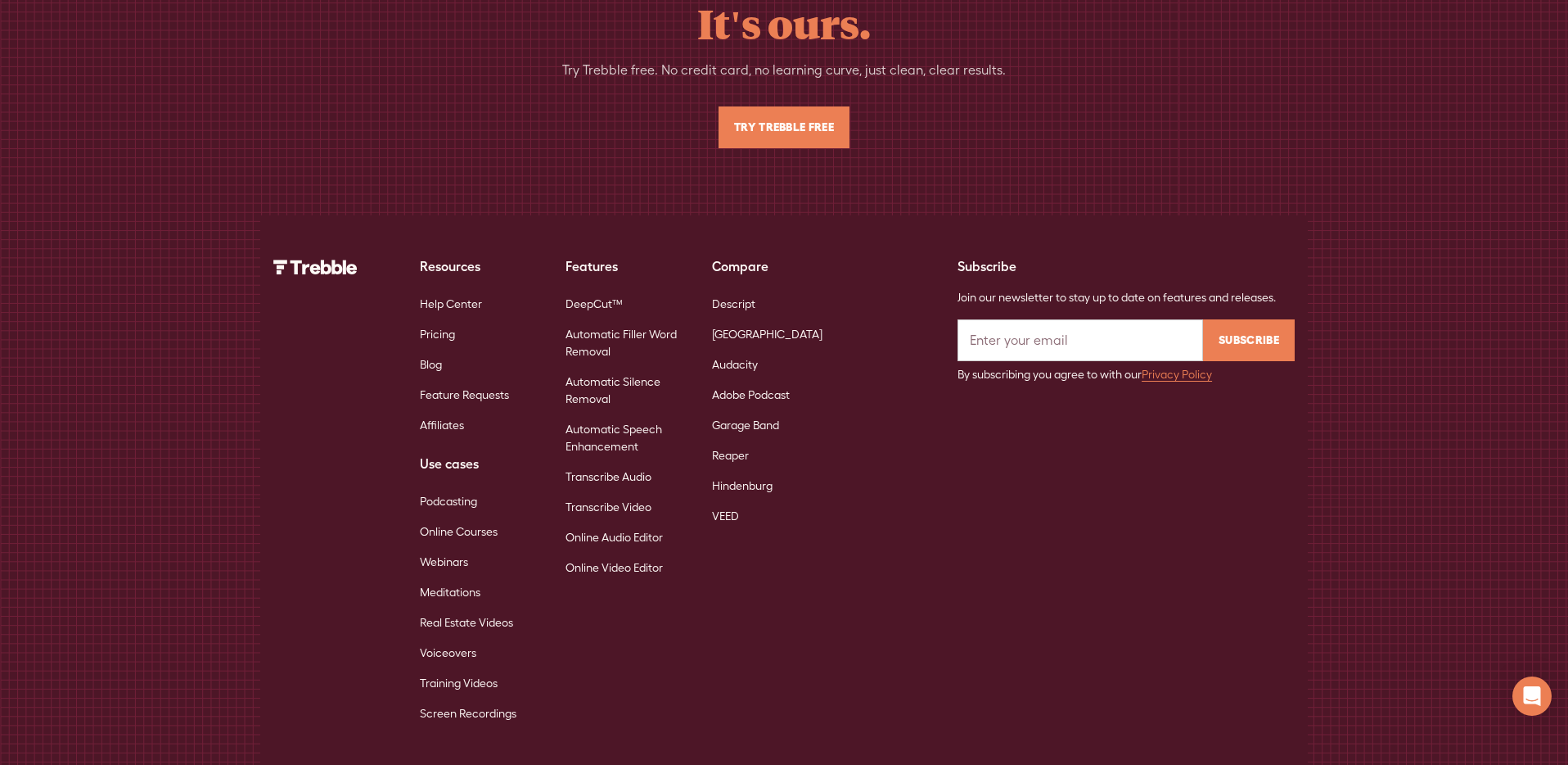
scroll to position [5783, 0]
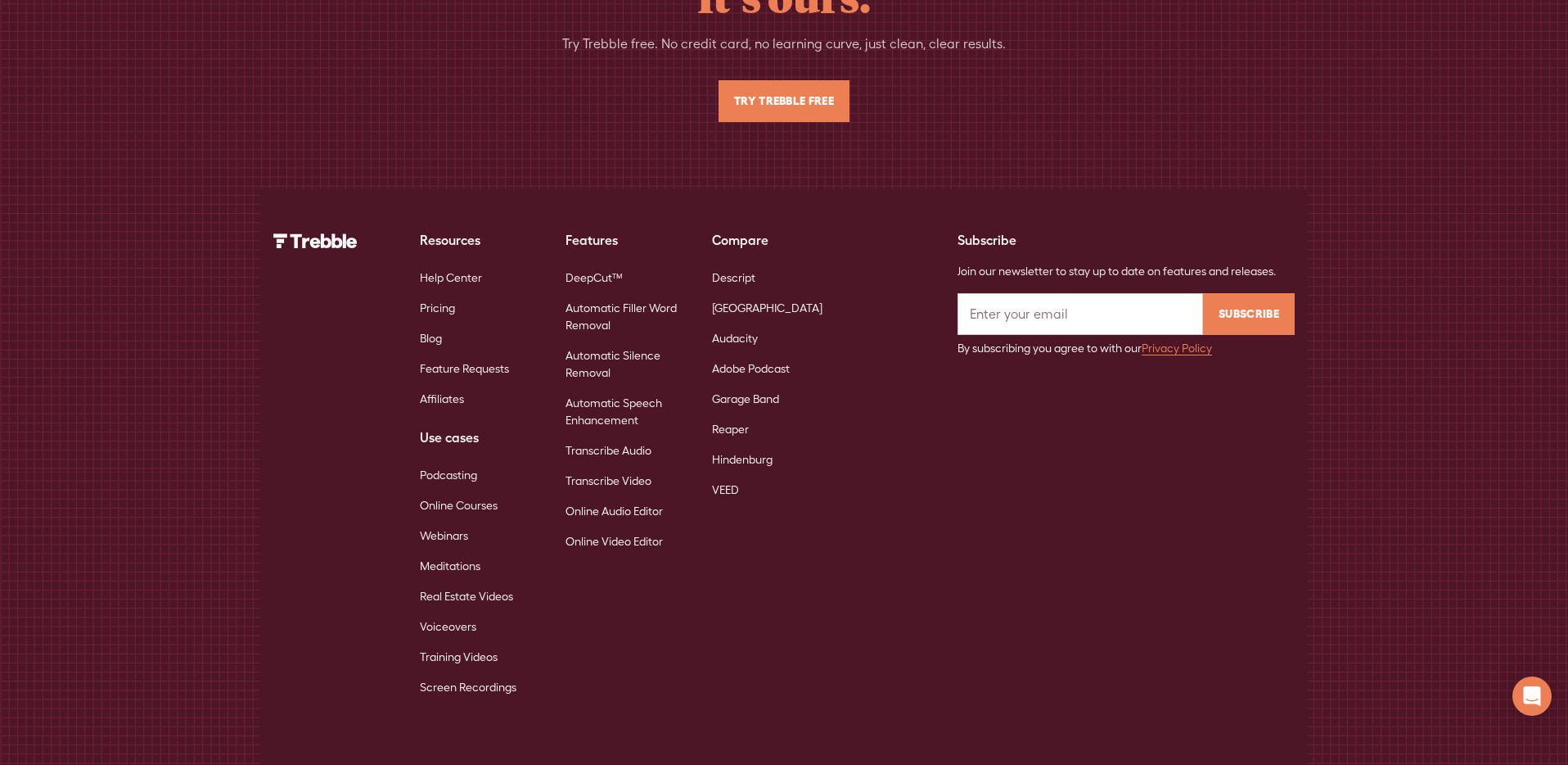
click at [469, 642] on link "Training Videos" at bounding box center [458, 657] width 78 height 31
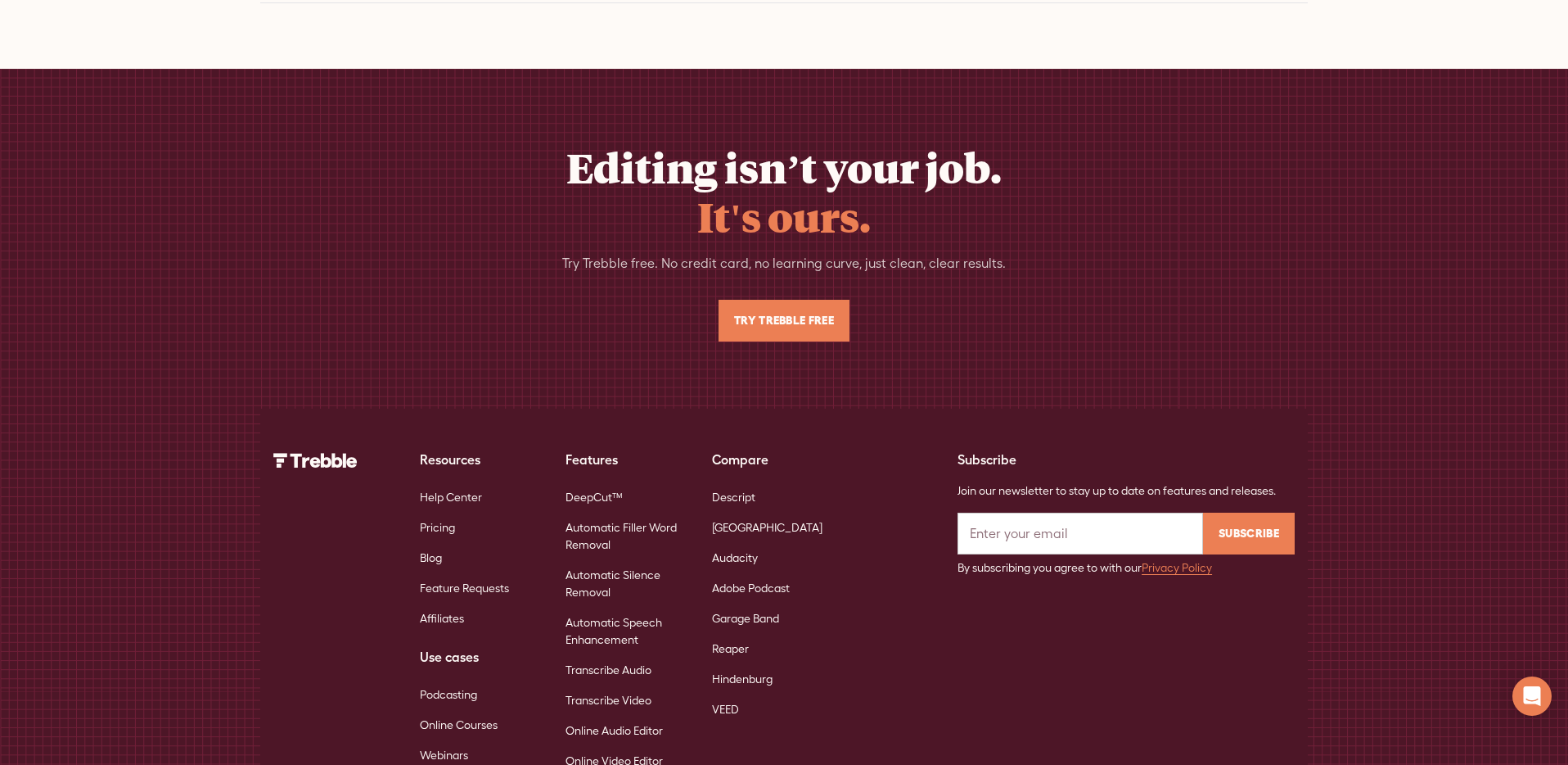
scroll to position [5725, 0]
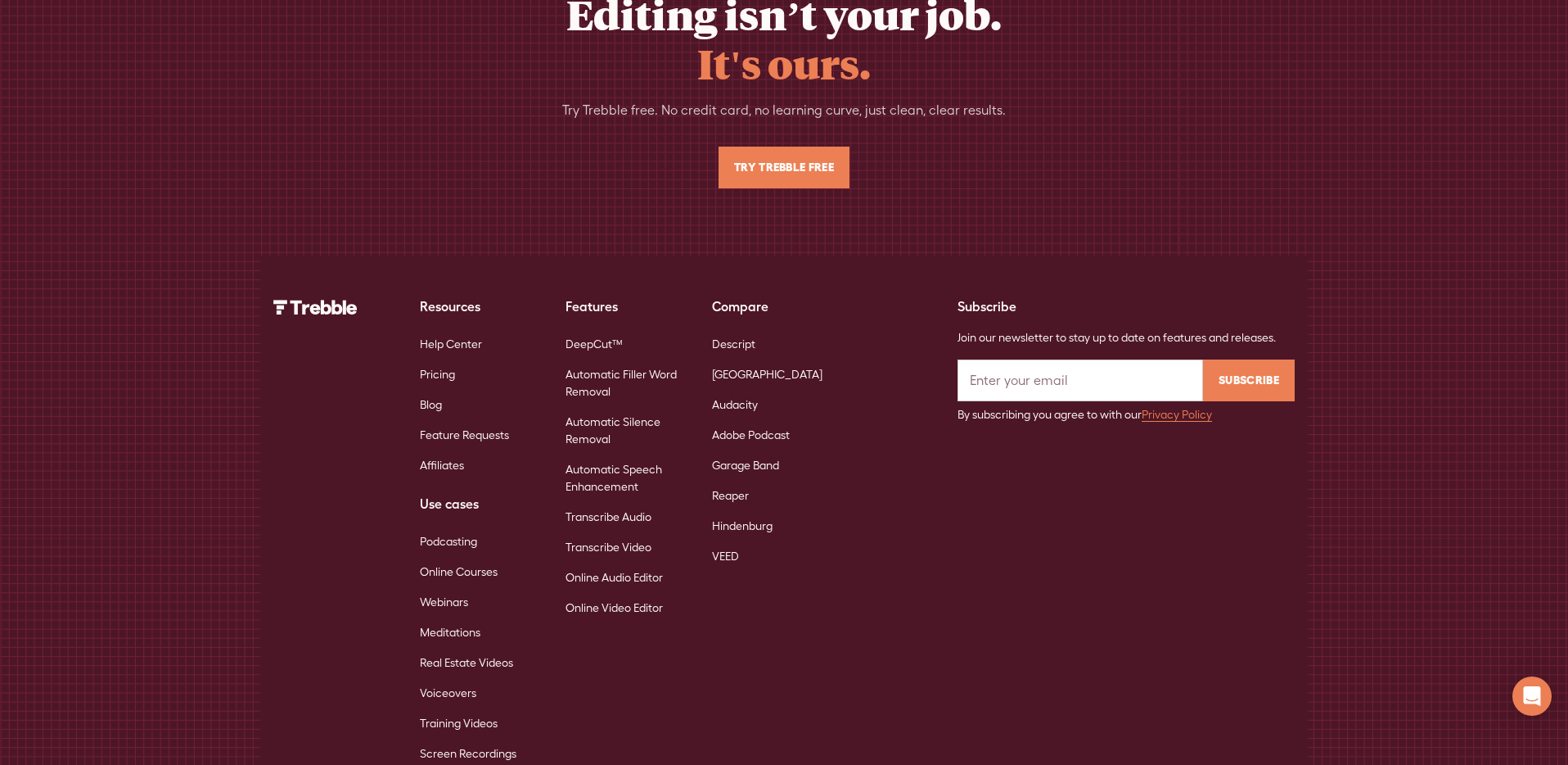
click at [459, 708] on link "Training Videos" at bounding box center [458, 724] width 78 height 31
click at [471, 738] on link "Screen Recordings" at bounding box center [467, 753] width 97 height 31
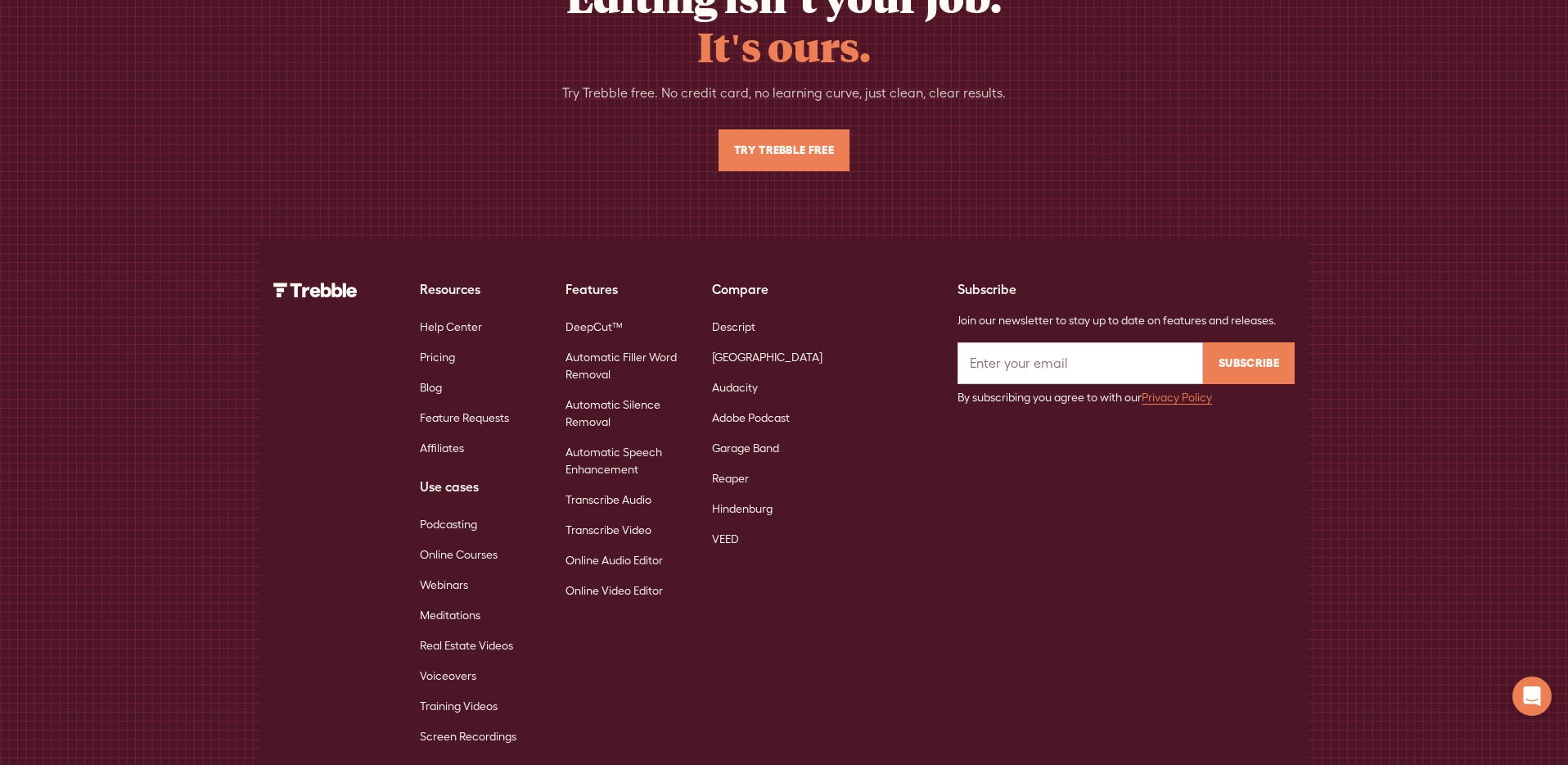
scroll to position [5742, 0]
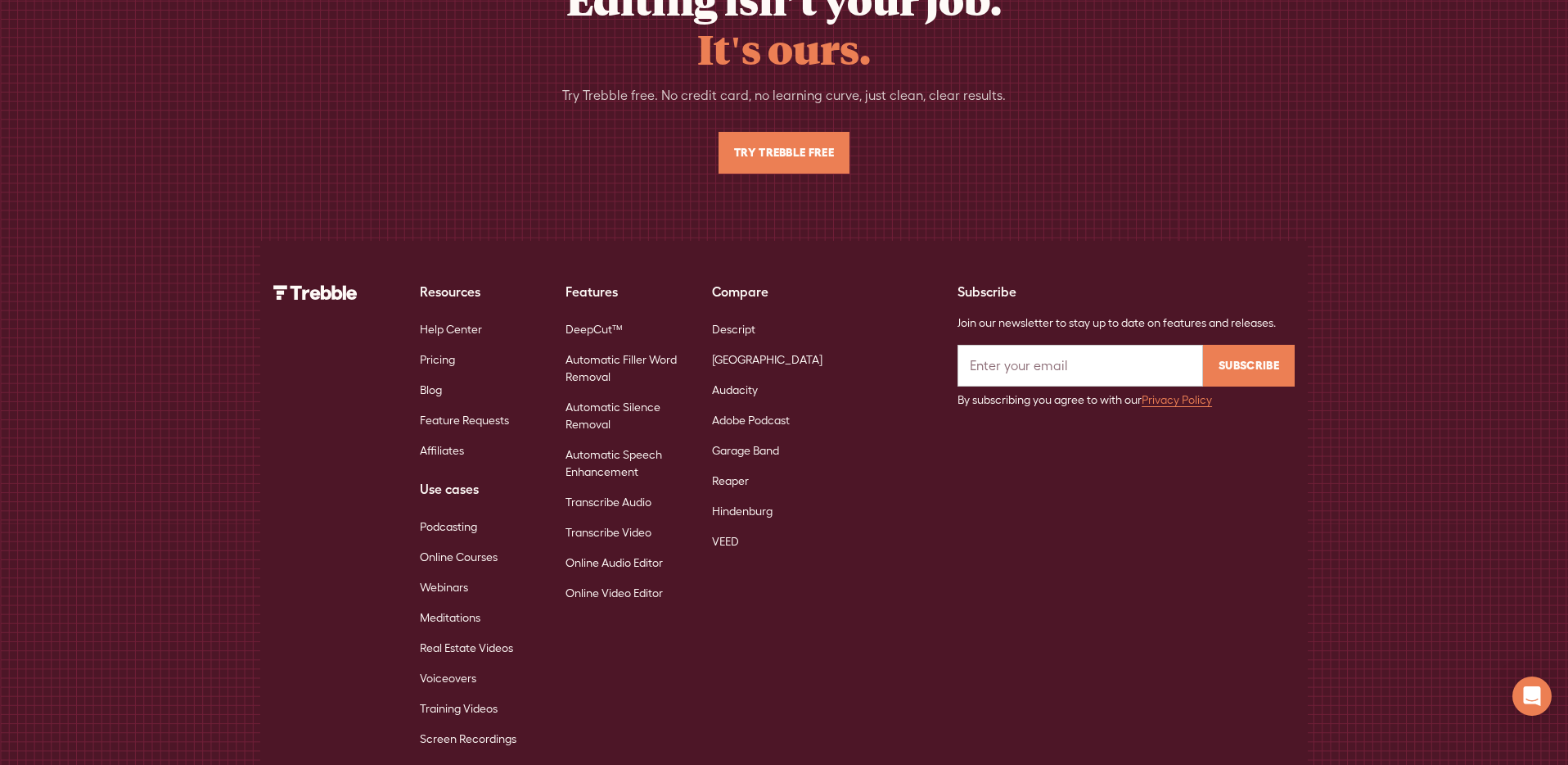
click at [731, 314] on link "Descript" at bounding box center [733, 329] width 43 height 31
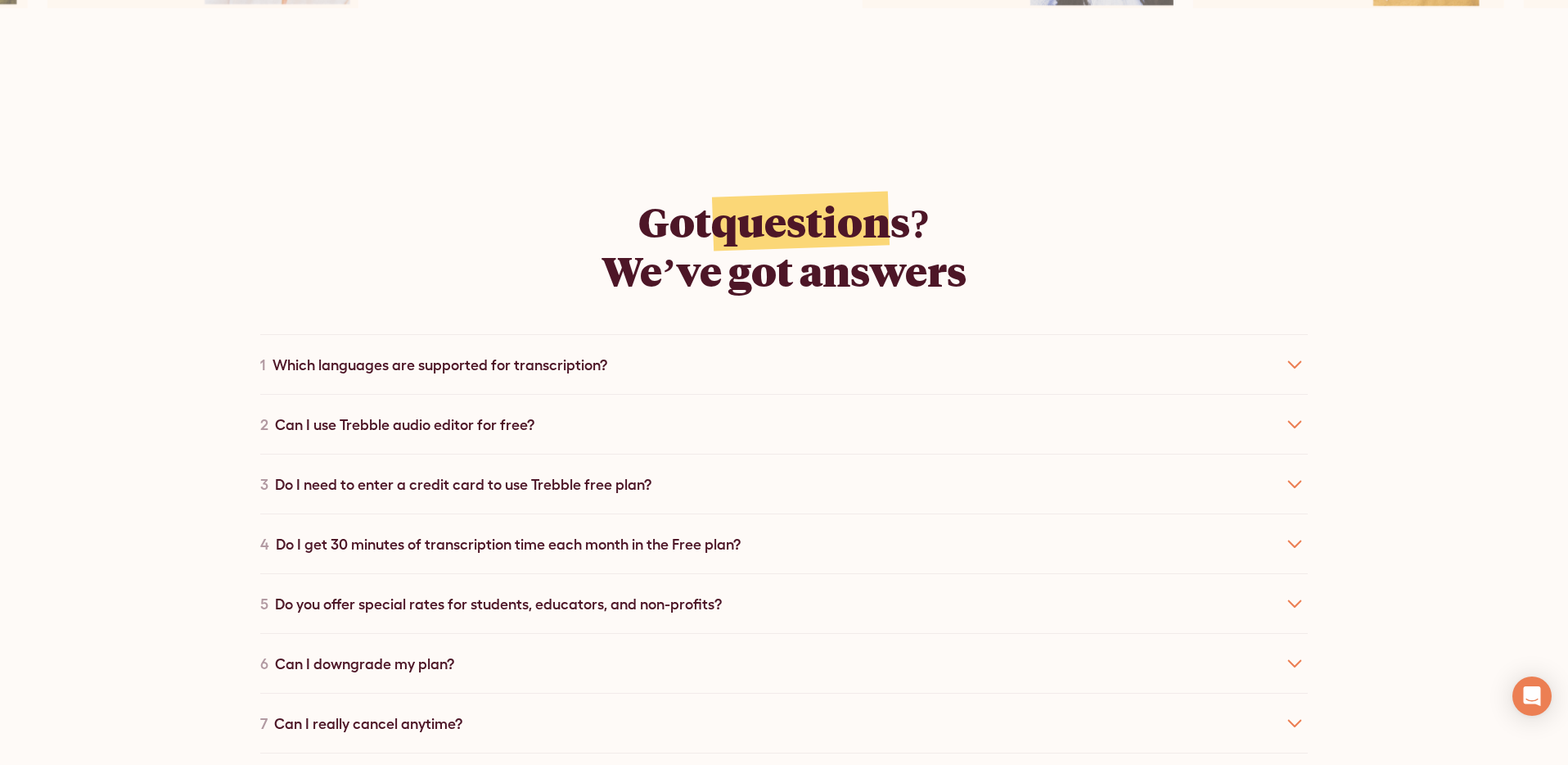
scroll to position [8293, 0]
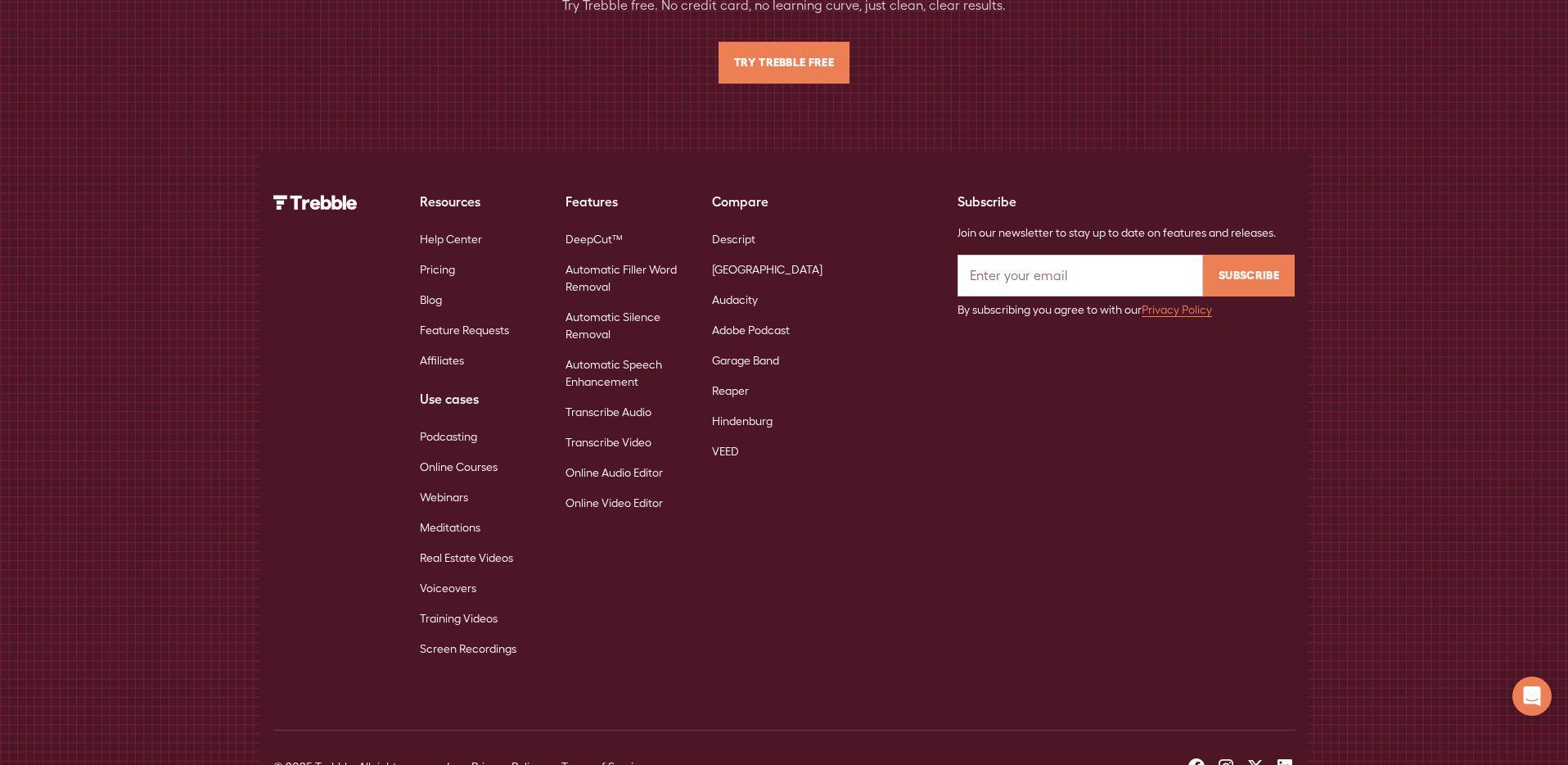
click at [737, 285] on link "Audacity" at bounding box center [735, 300] width 46 height 31
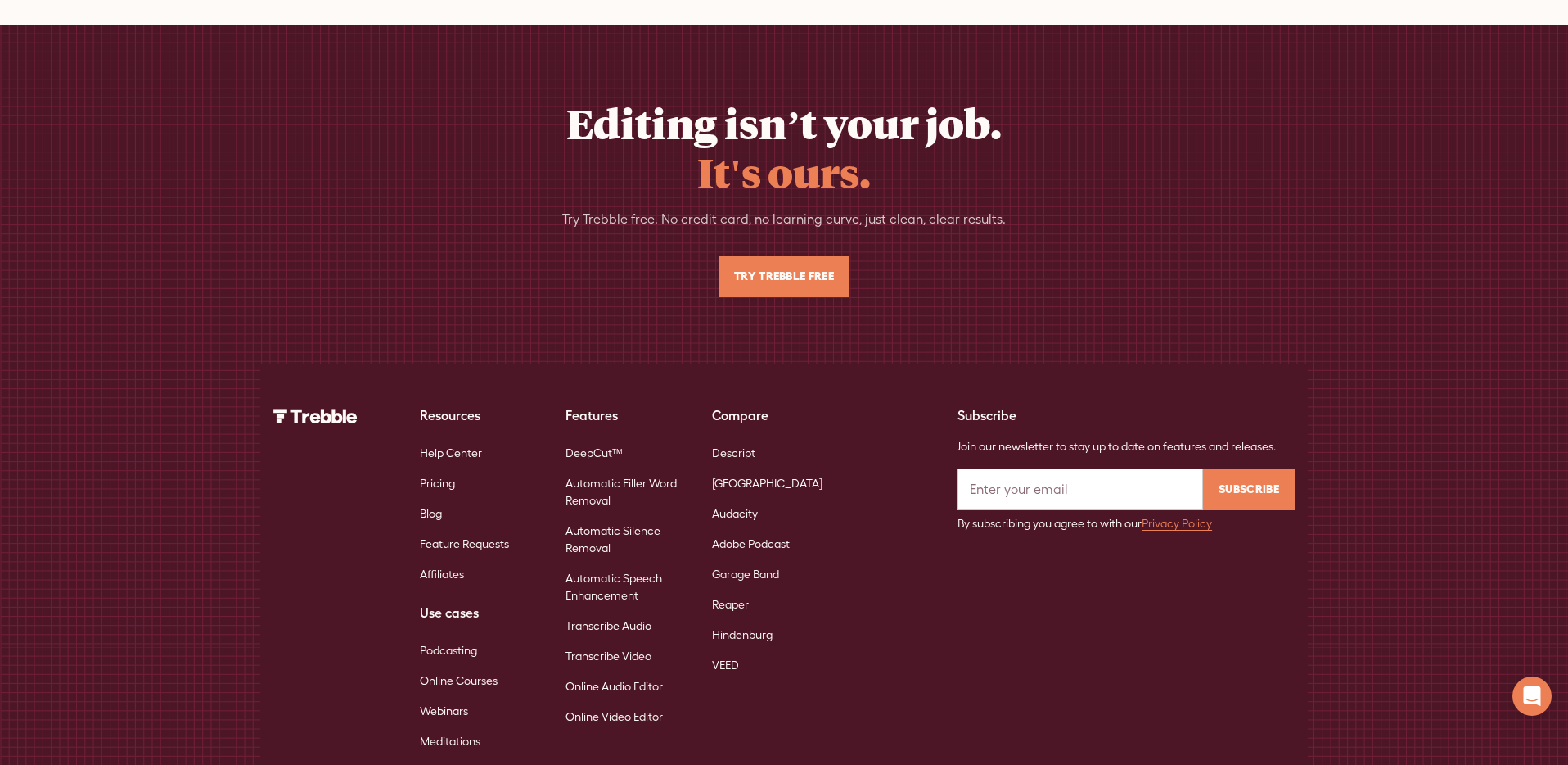
scroll to position [7953, 0]
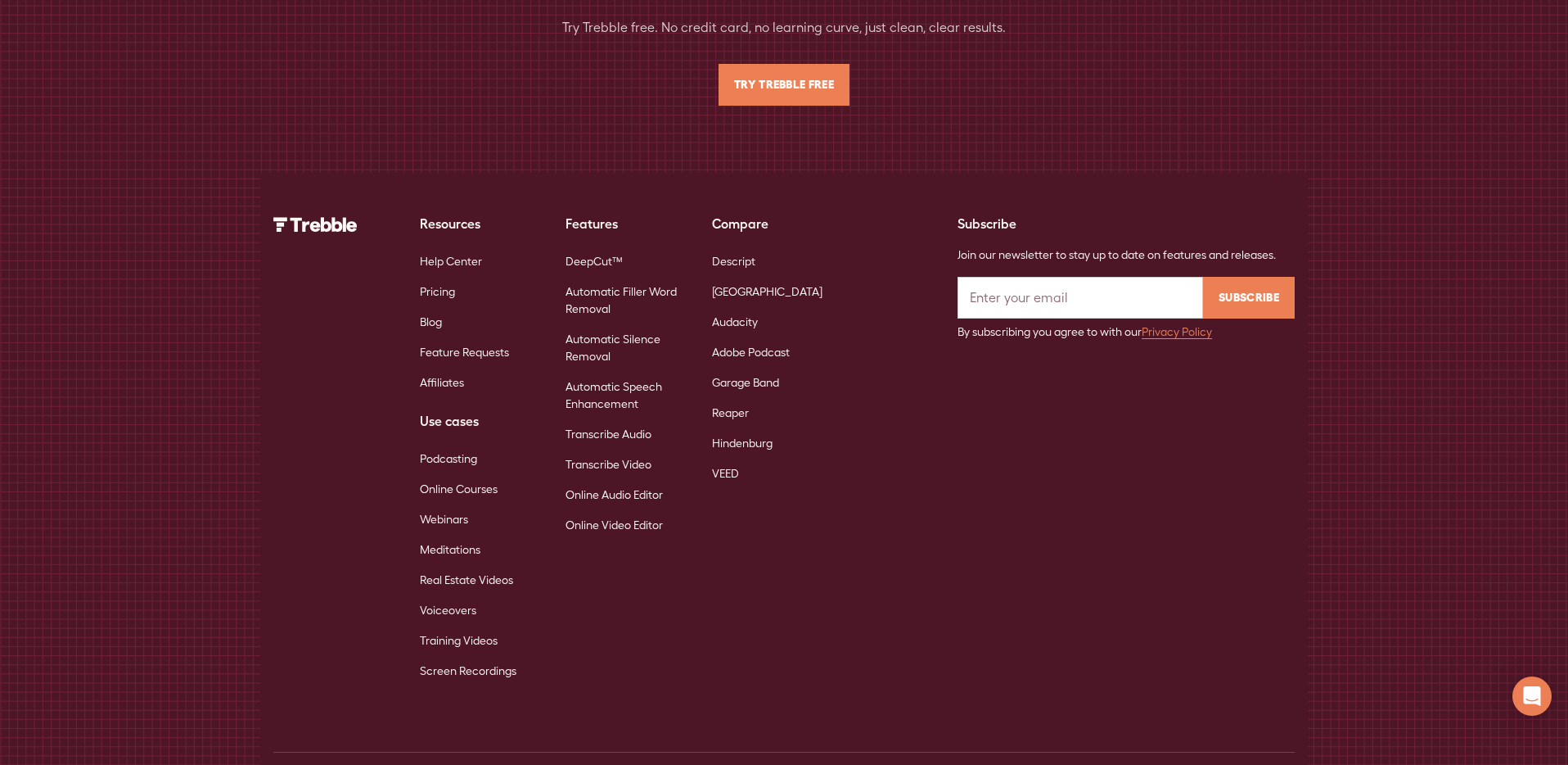
click at [739, 397] on link "Reaper" at bounding box center [730, 413] width 36 height 31
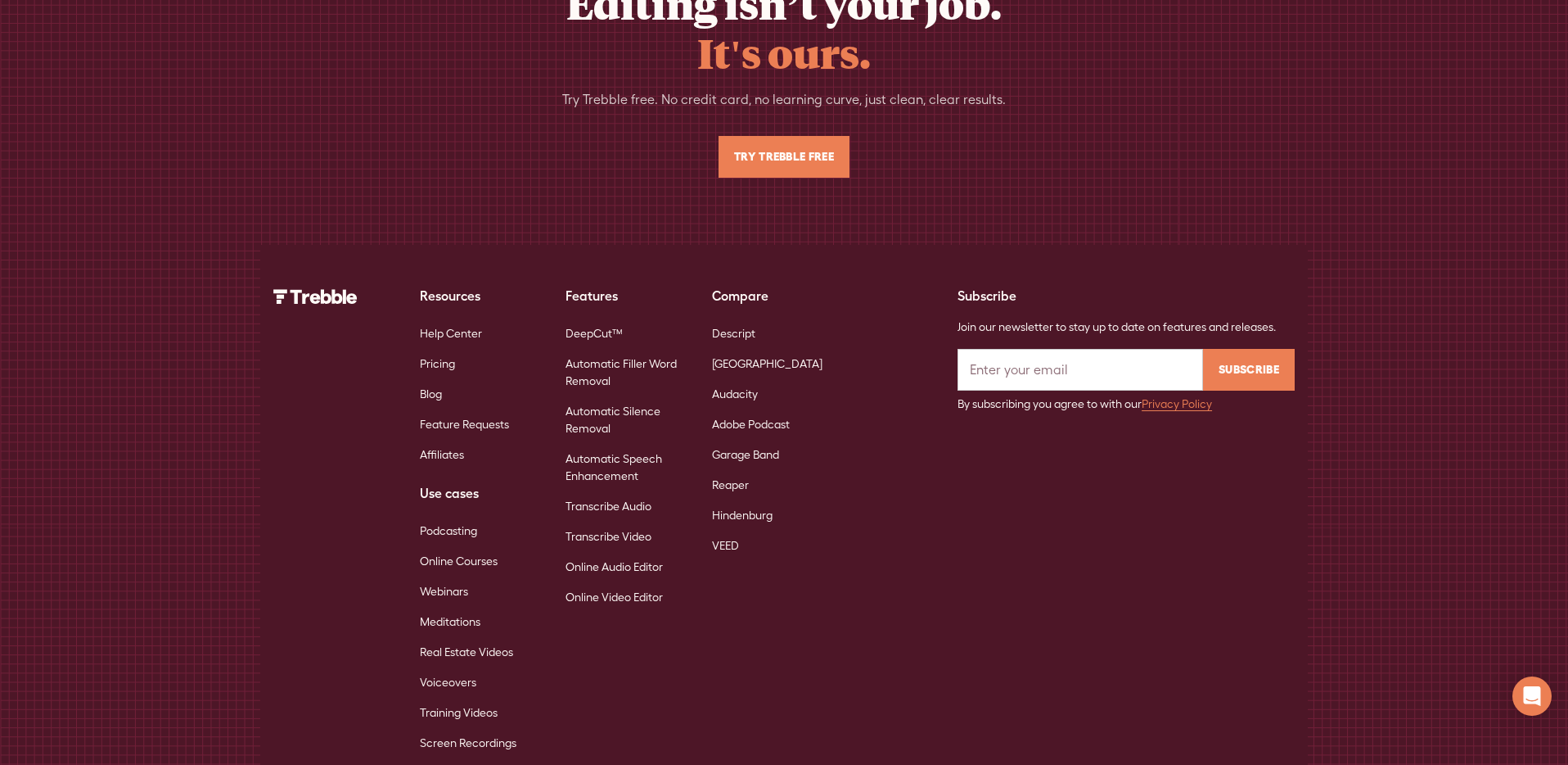
scroll to position [8058, 0]
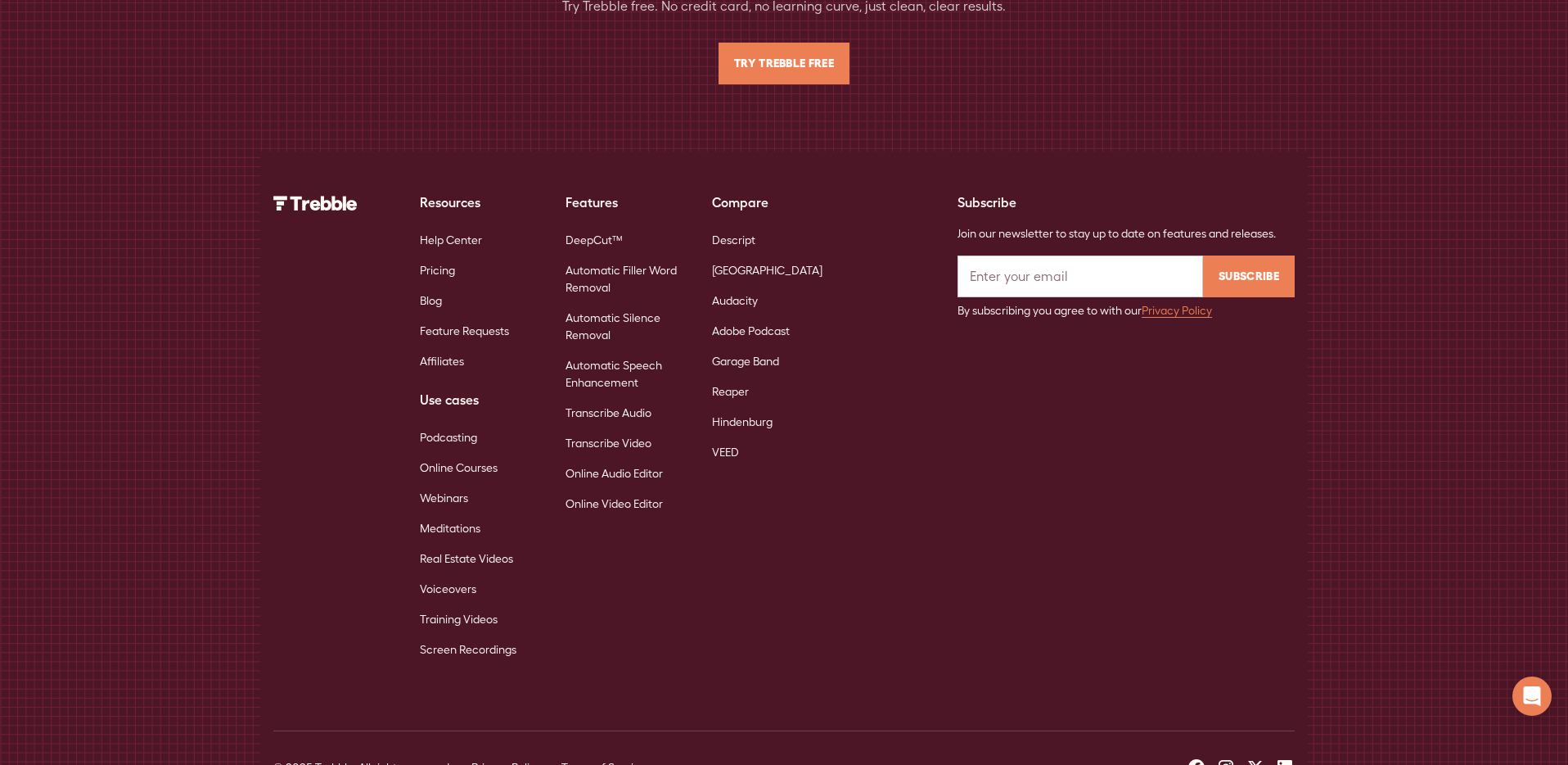
click at [727, 407] on link "Hindenburg" at bounding box center [742, 422] width 60 height 31
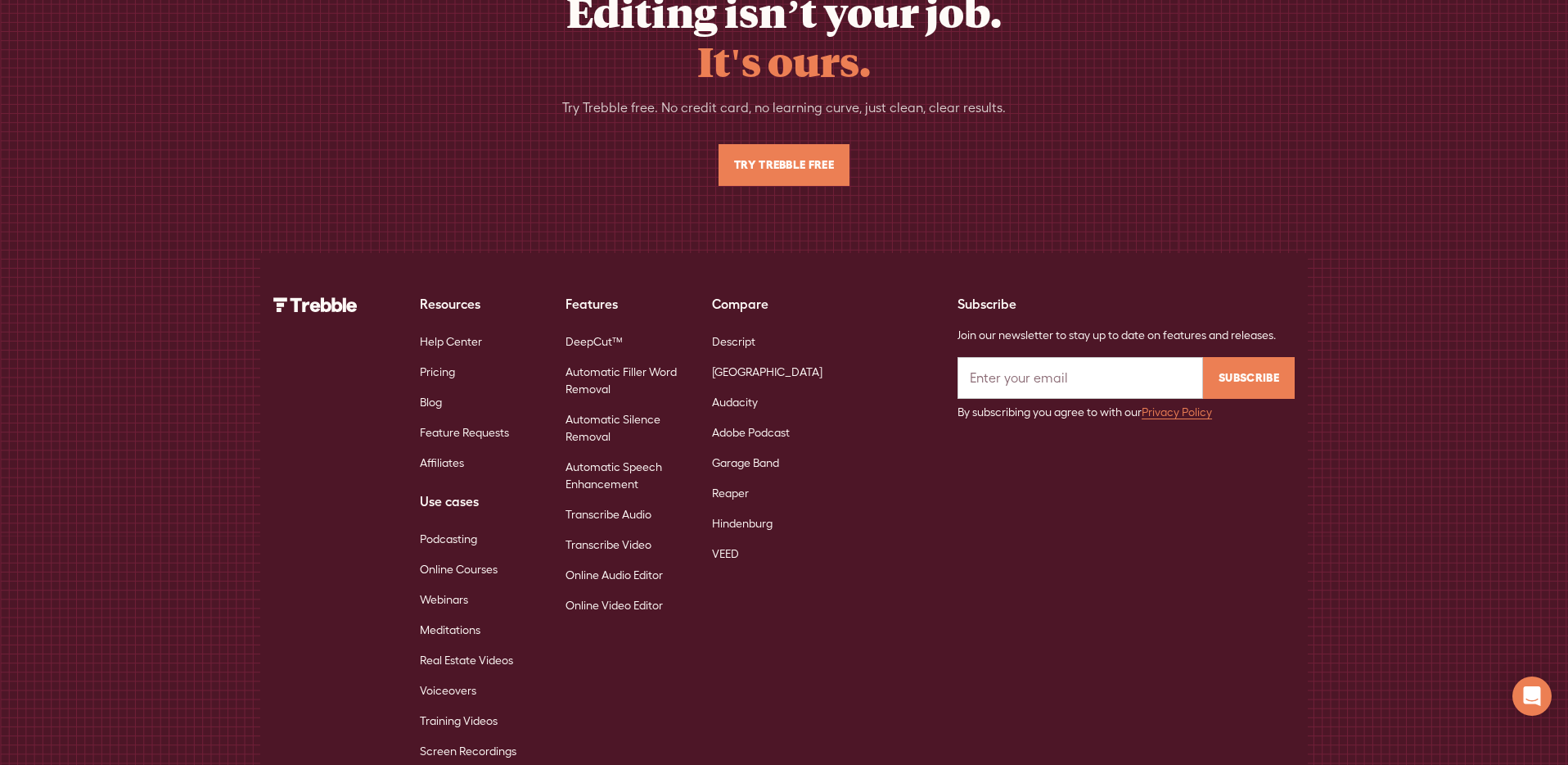
scroll to position [7870, 0]
